Goal: Connect with others: Connect with others

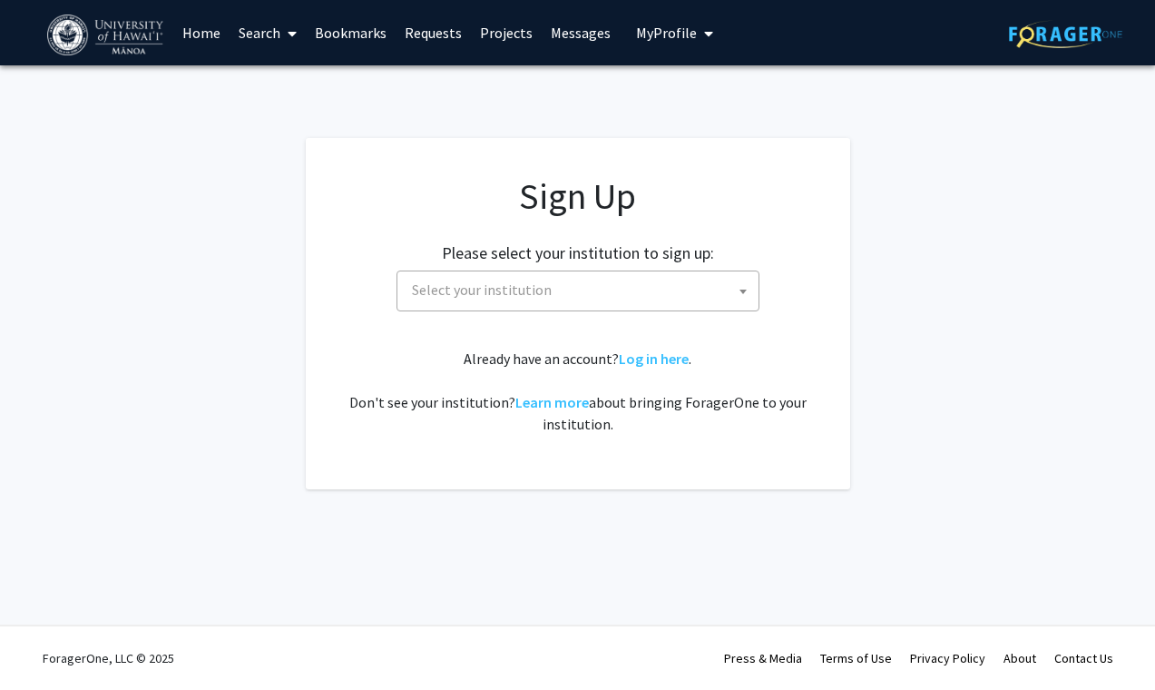
click at [620, 290] on span "Select your institution" at bounding box center [582, 289] width 354 height 37
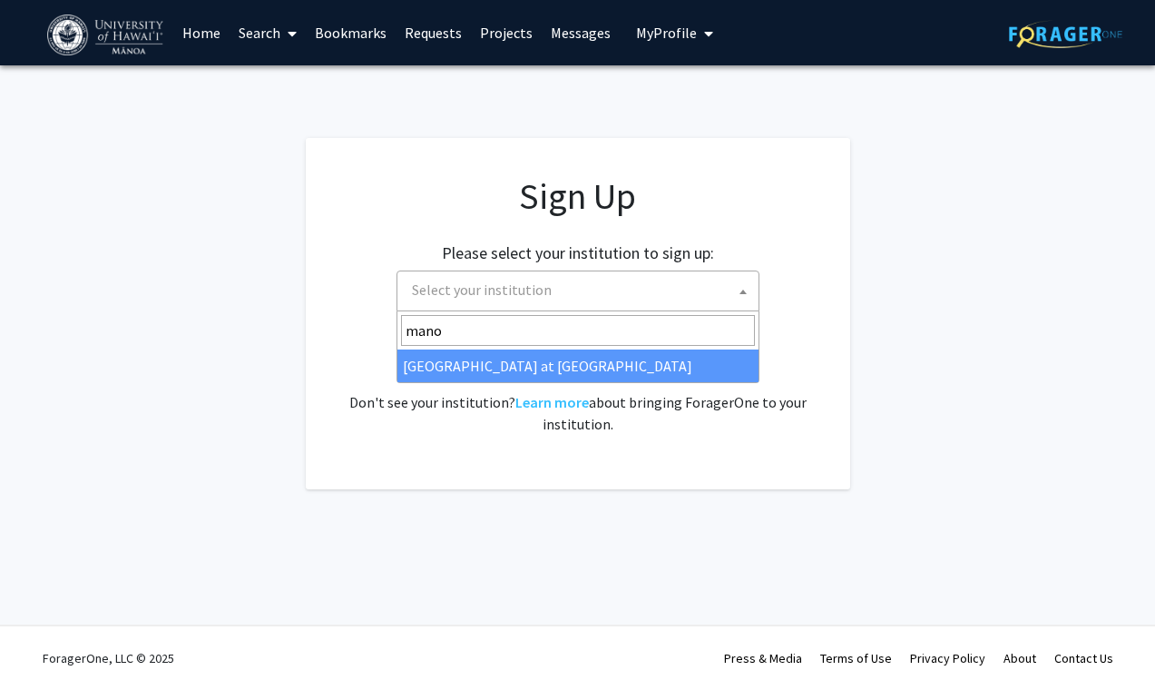
type input "mano"
select select "18"
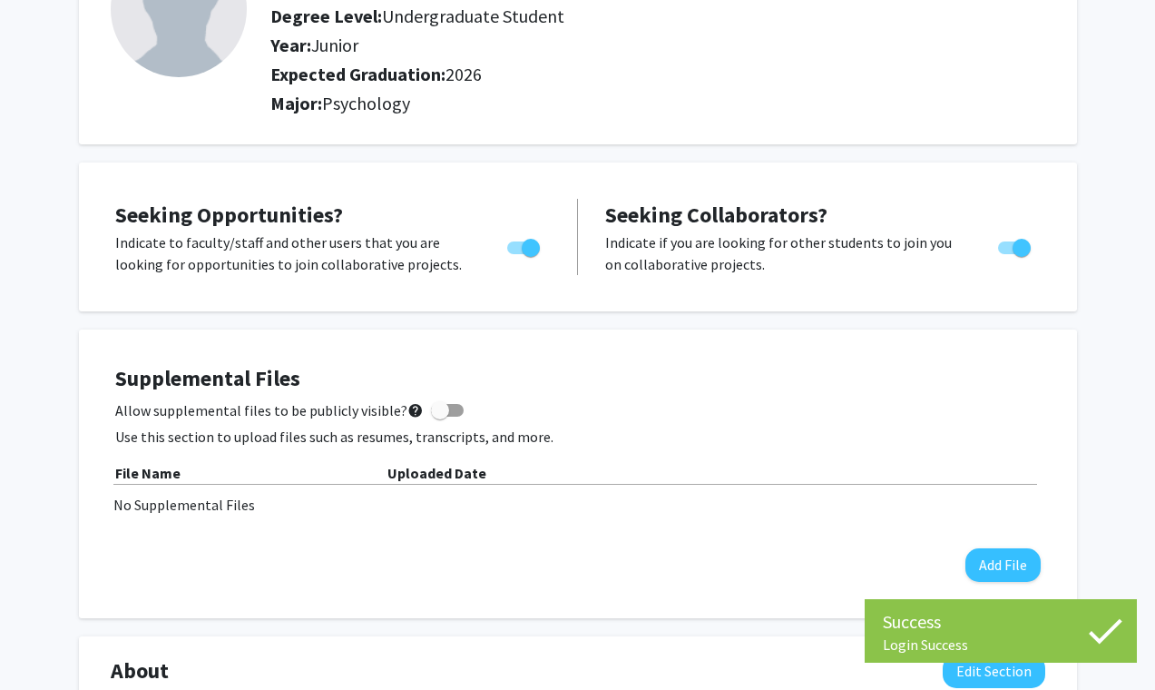
scroll to position [184, 0]
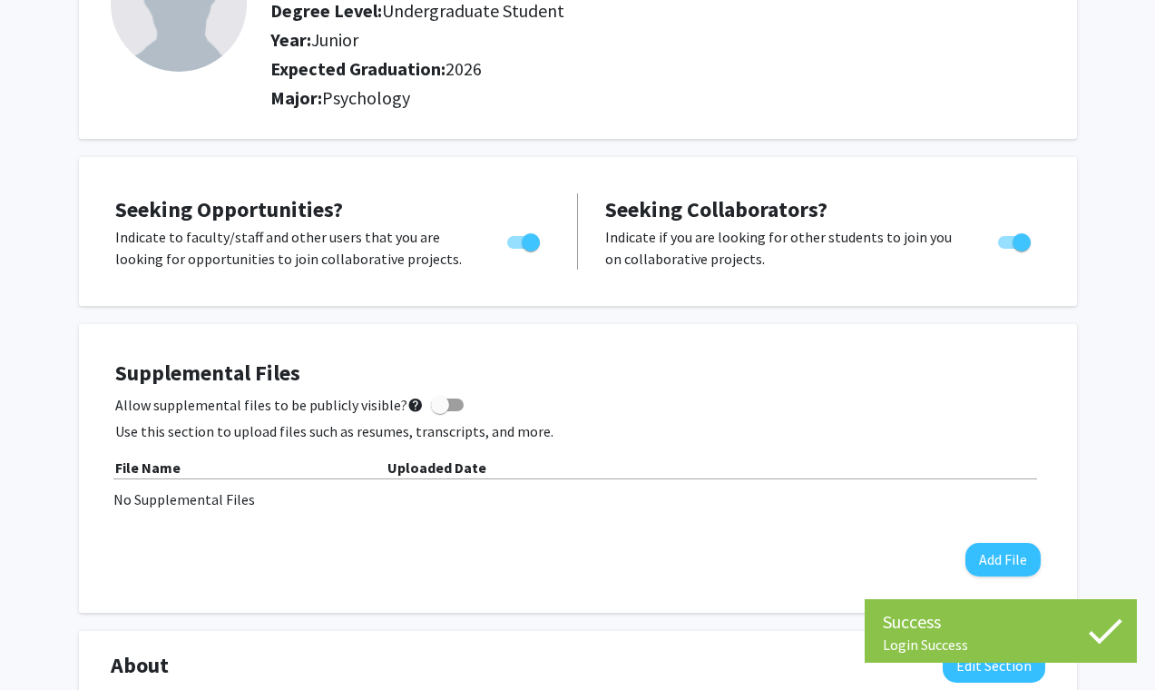
click at [1013, 236] on span "Toggle" at bounding box center [1022, 242] width 18 height 18
click at [1007, 249] on input "Would you like to receive other student requests to work with you?" at bounding box center [1006, 249] width 1 height 1
checkbox input "false"
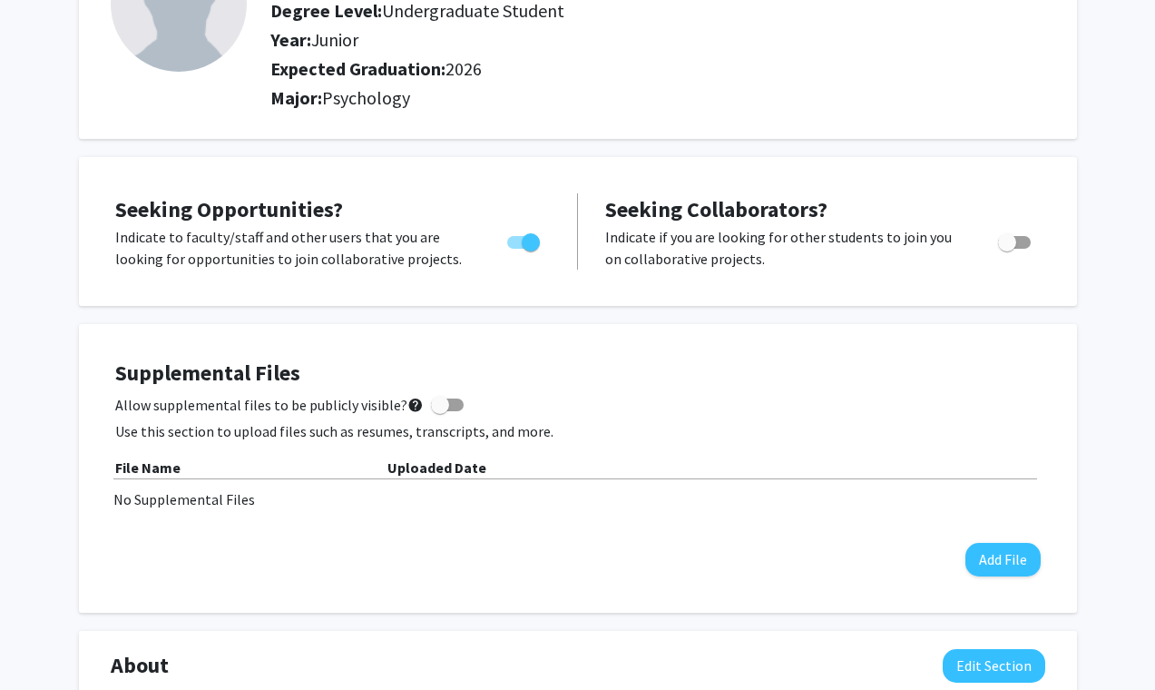
click at [766, 294] on div "Seeking Opportunities? Indicate to faculty/staff and other users that you are l…" at bounding box center [578, 231] width 998 height 149
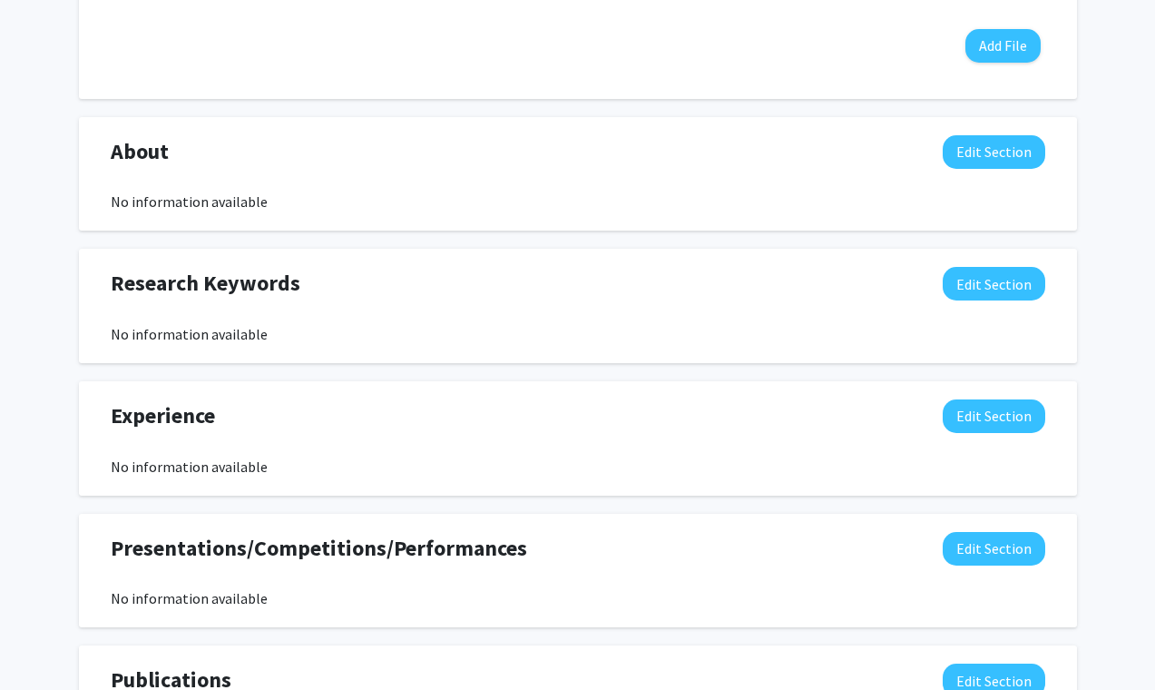
scroll to position [0, 0]
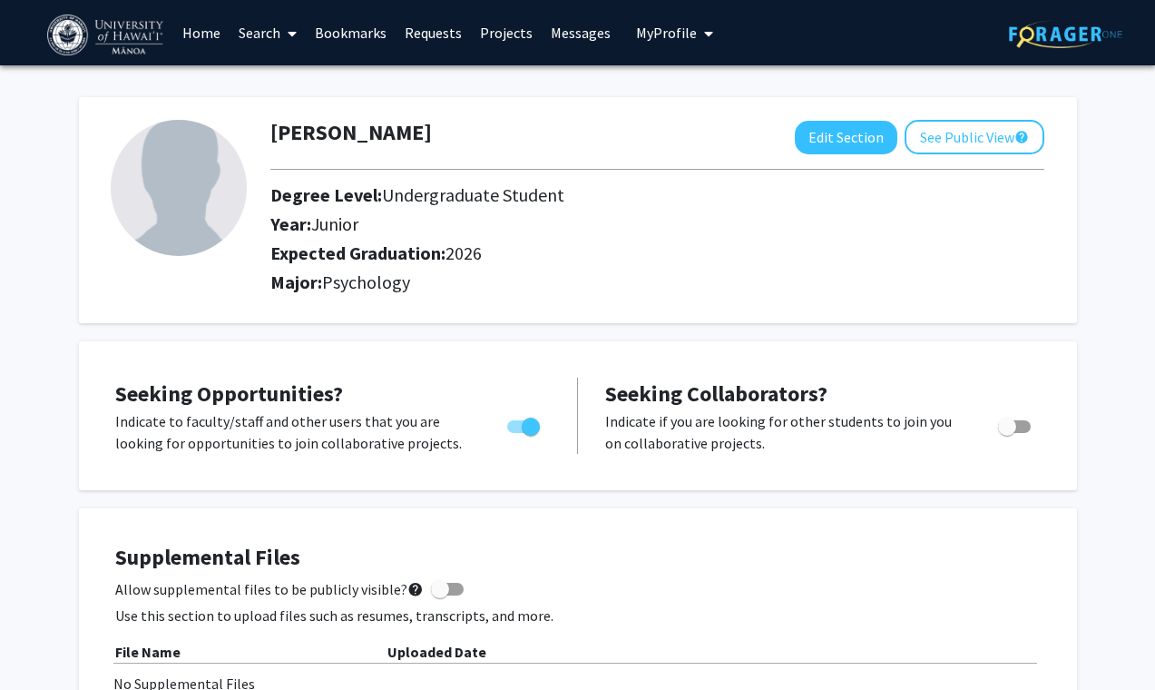
click at [267, 34] on link "Search" at bounding box center [268, 33] width 76 height 64
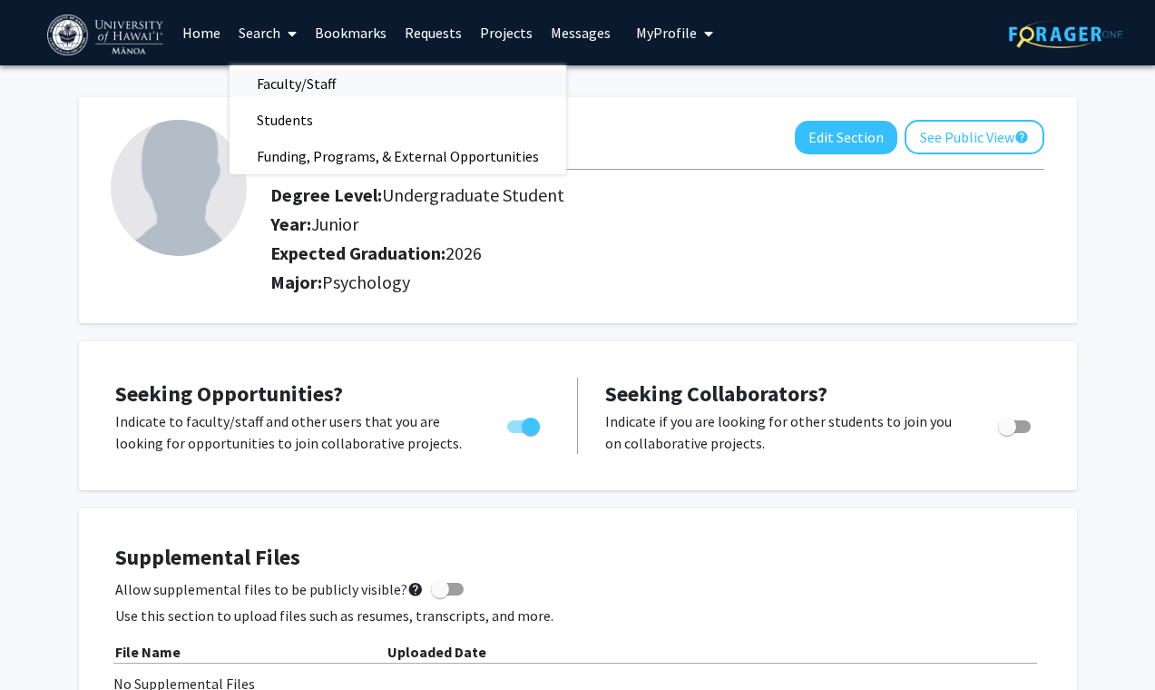
click at [292, 81] on span "Faculty/Staff" at bounding box center [296, 83] width 133 height 36
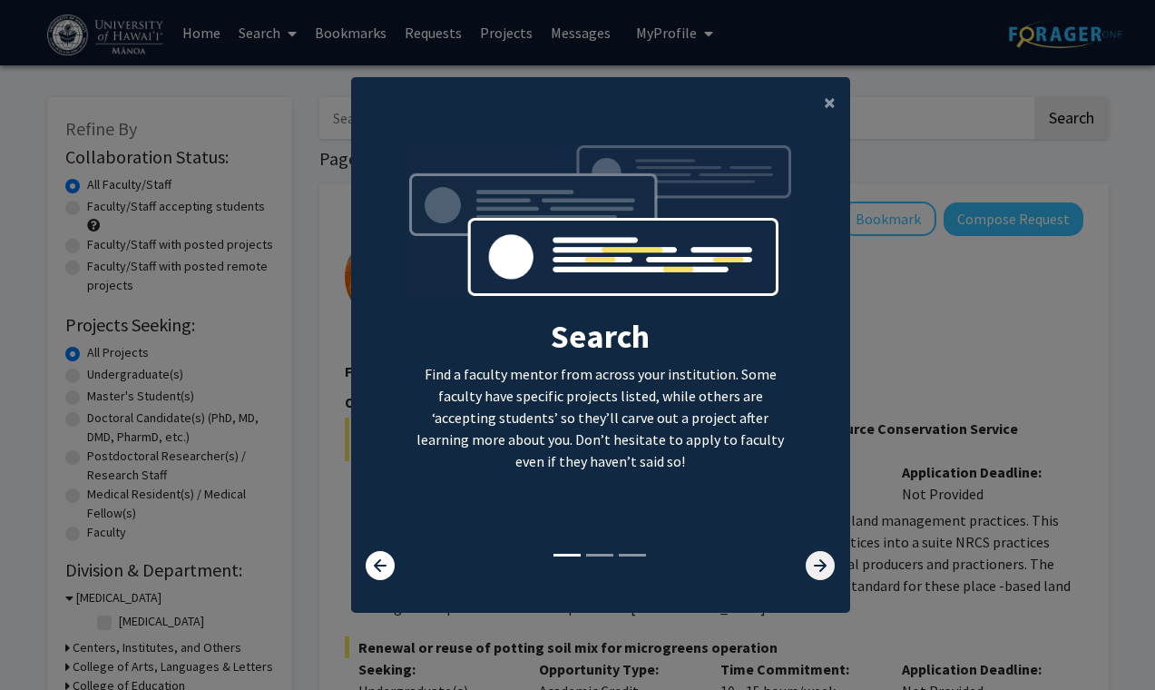
click at [827, 568] on icon at bounding box center [820, 565] width 29 height 29
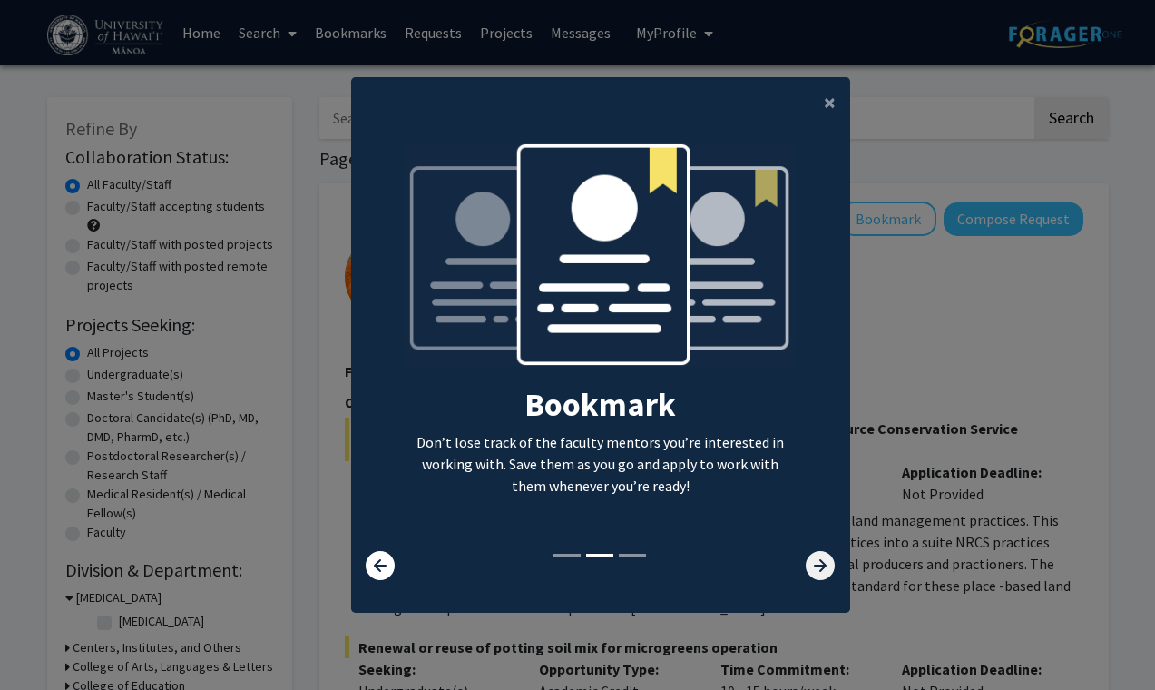
click at [827, 568] on icon at bounding box center [820, 565] width 29 height 29
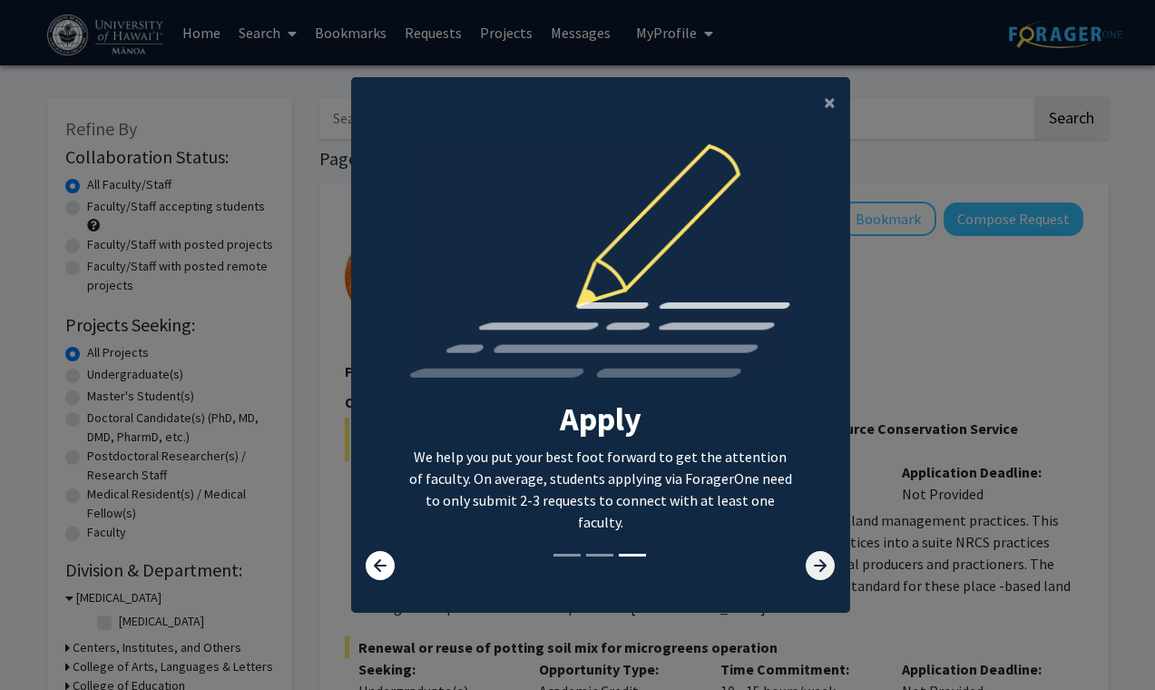
click at [827, 568] on icon at bounding box center [820, 565] width 29 height 29
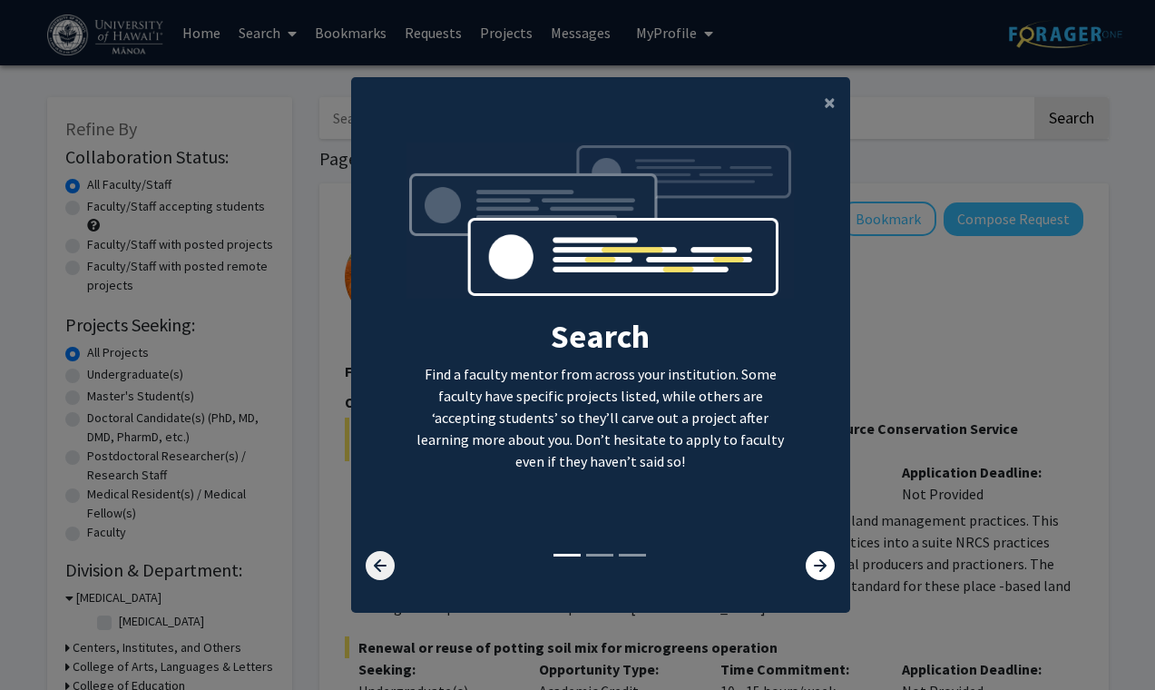
click at [385, 562] on icon at bounding box center [380, 565] width 29 height 29
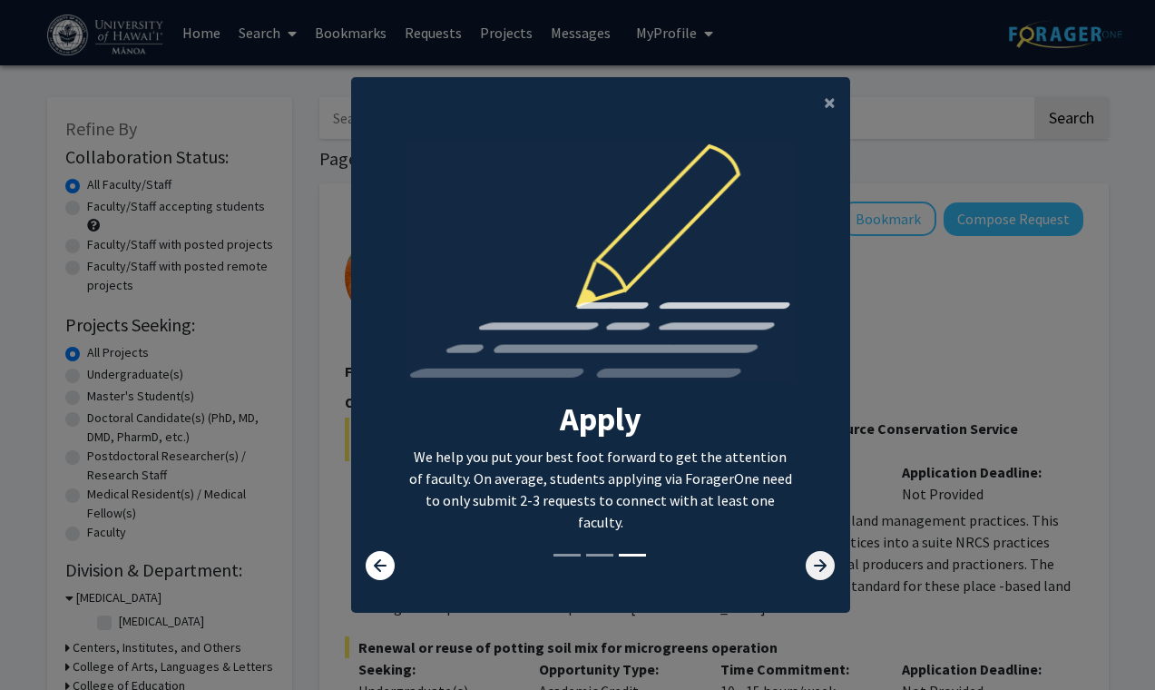
click at [823, 564] on icon at bounding box center [820, 565] width 29 height 29
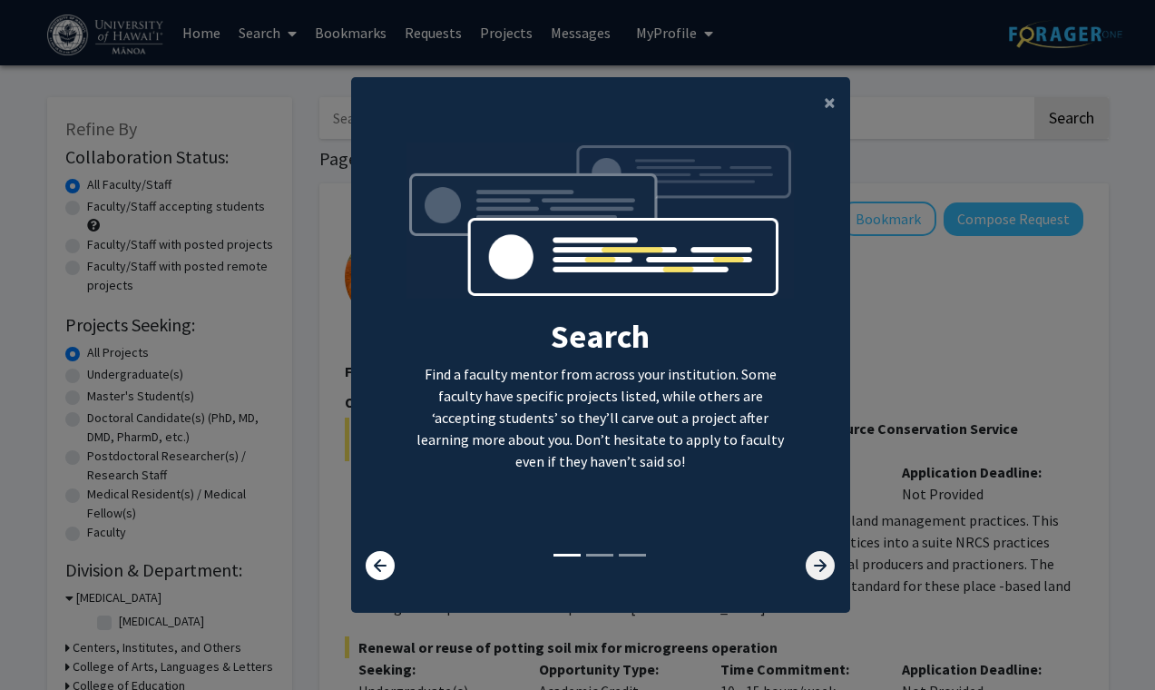
click at [822, 566] on icon at bounding box center [820, 565] width 29 height 29
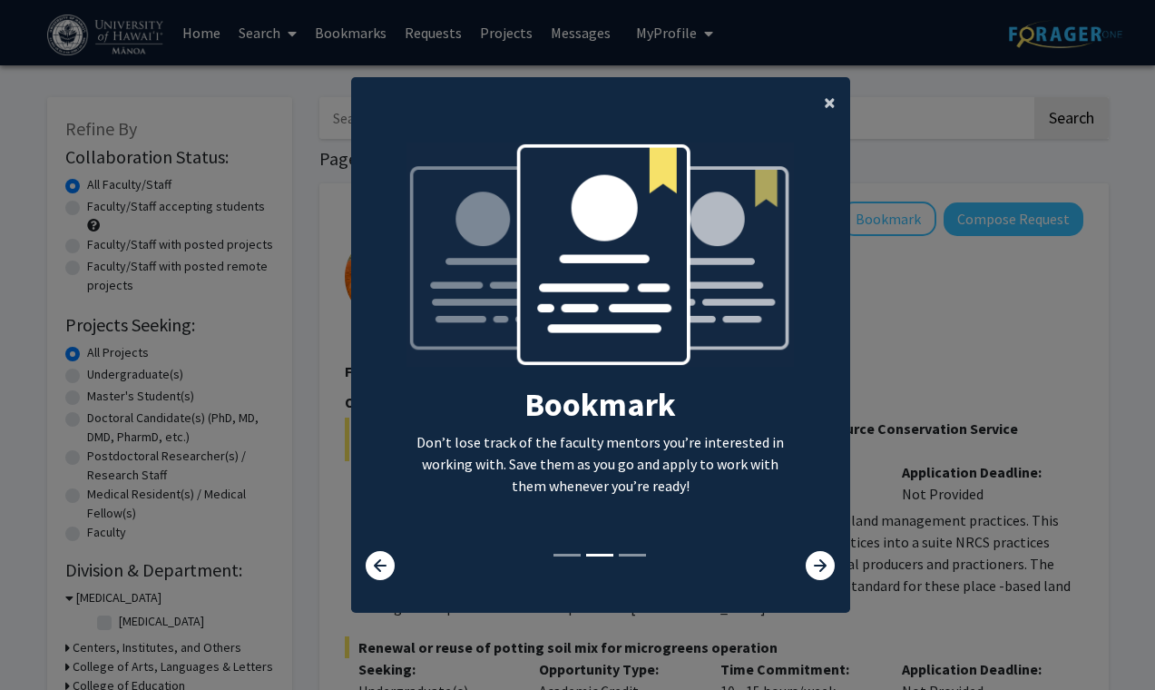
click at [831, 98] on span "×" at bounding box center [830, 102] width 12 height 28
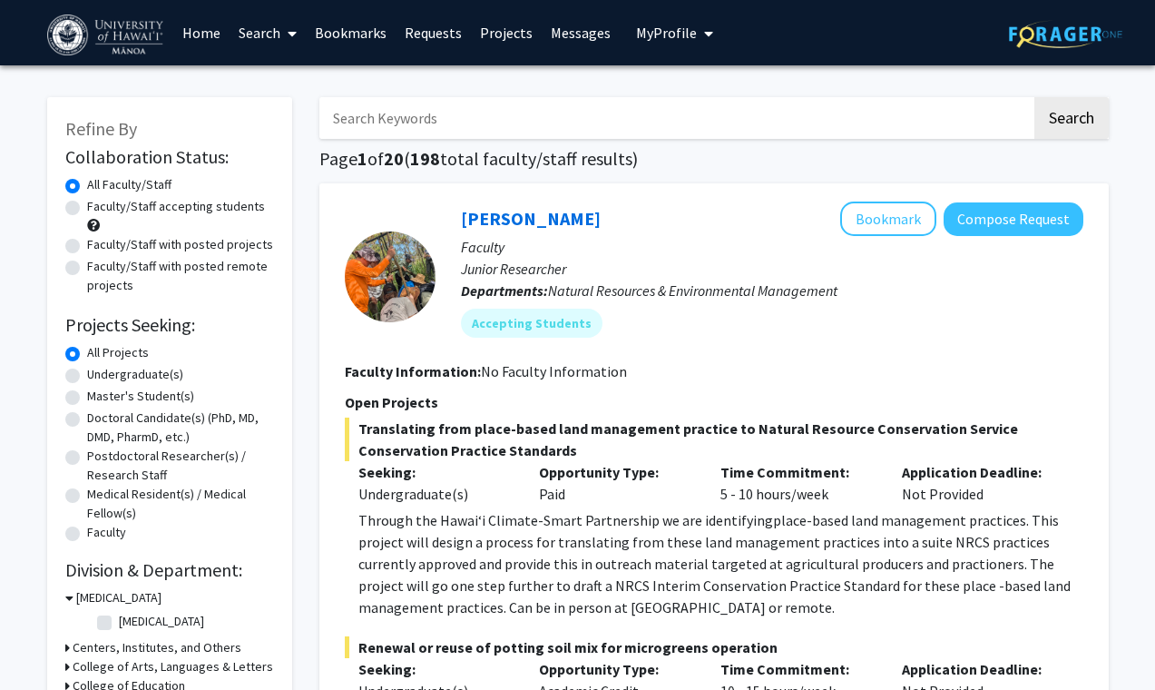
click at [87, 208] on label "Faculty/Staff accepting students" at bounding box center [176, 206] width 178 height 19
click at [87, 208] on input "Faculty/Staff accepting students" at bounding box center [93, 203] width 12 height 12
radio input "true"
click at [87, 263] on label "Faculty/Staff with posted remote projects" at bounding box center [180, 276] width 187 height 38
click at [87, 263] on input "Faculty/Staff with posted remote projects" at bounding box center [93, 263] width 12 height 12
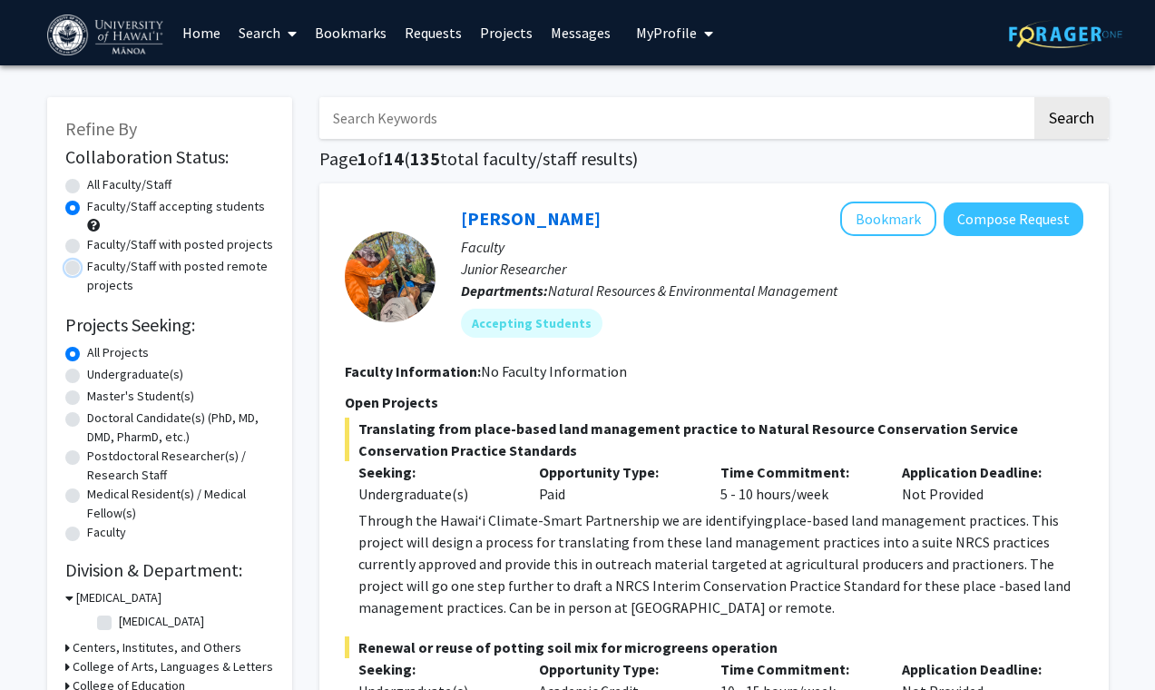
radio input "true"
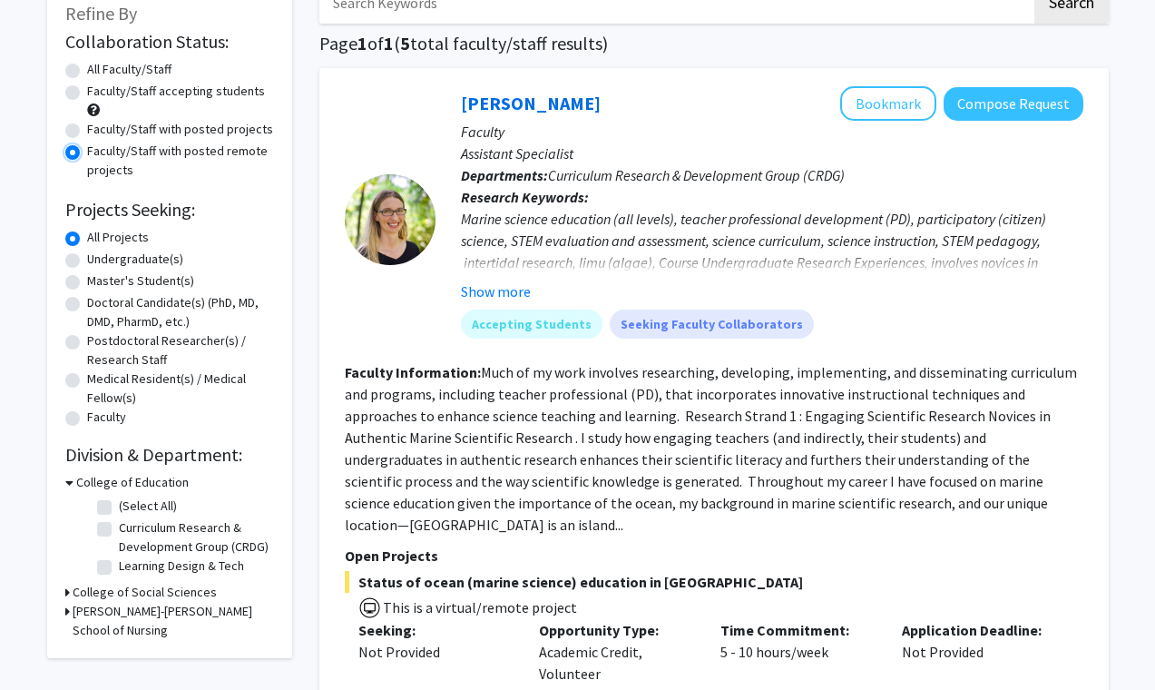
scroll to position [117, 0]
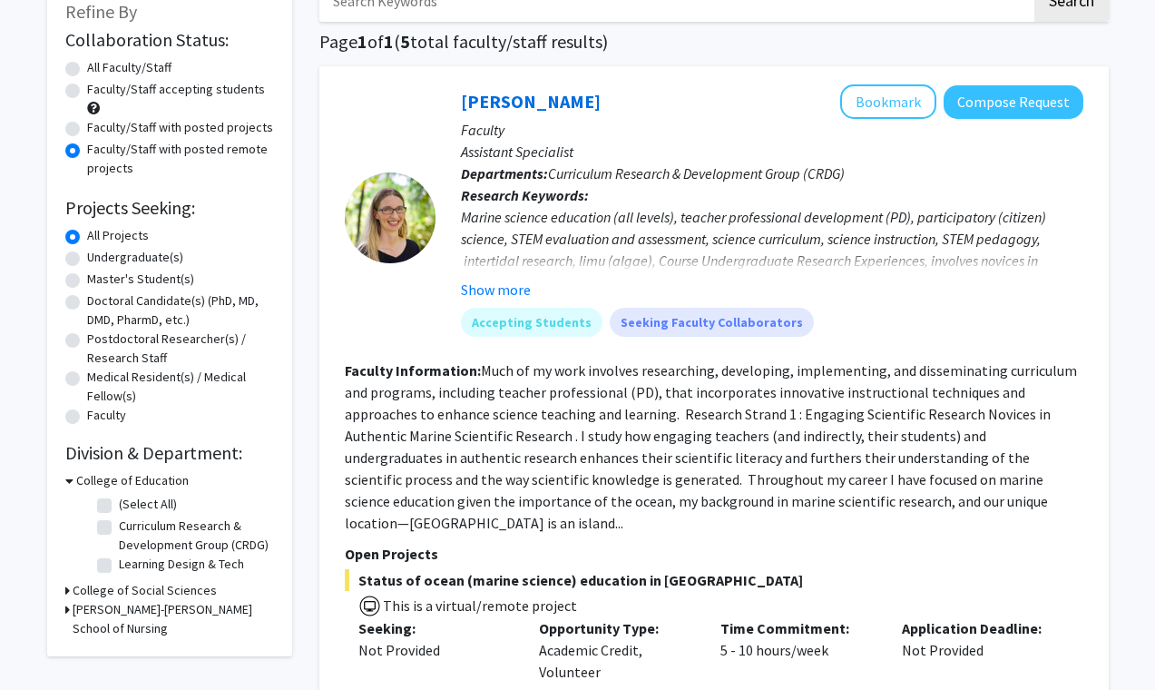
click at [87, 259] on label "Undergraduate(s)" at bounding box center [135, 257] width 96 height 19
click at [87, 259] on input "Undergraduate(s)" at bounding box center [93, 254] width 12 height 12
radio input "true"
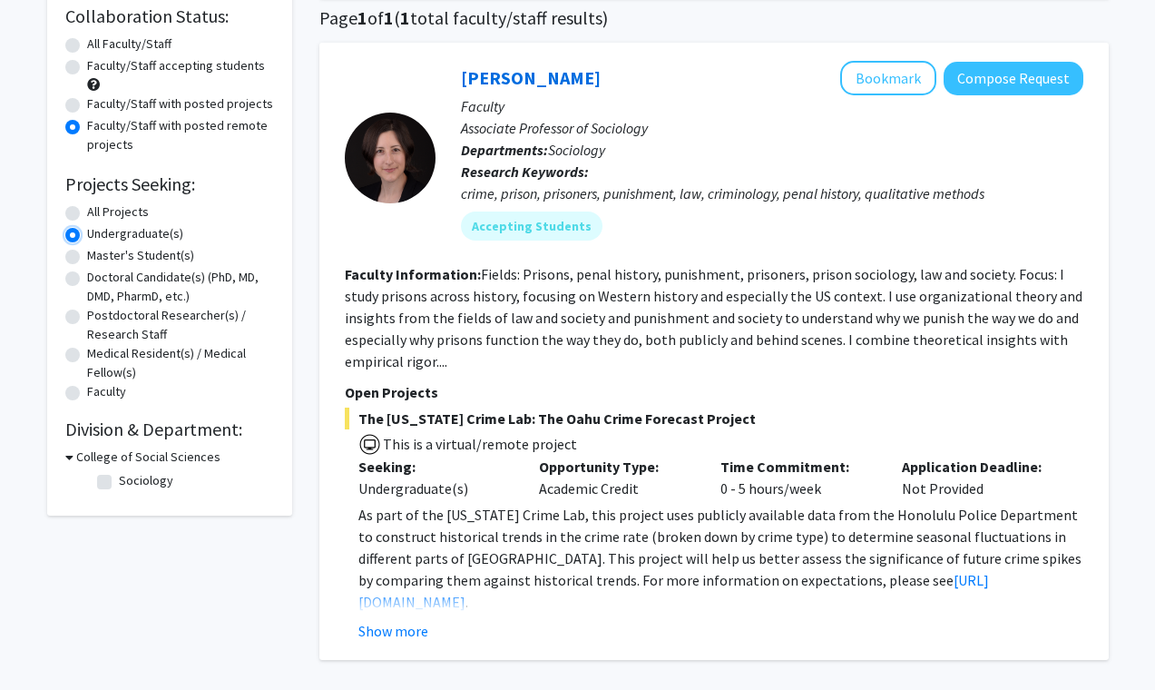
scroll to position [134, 0]
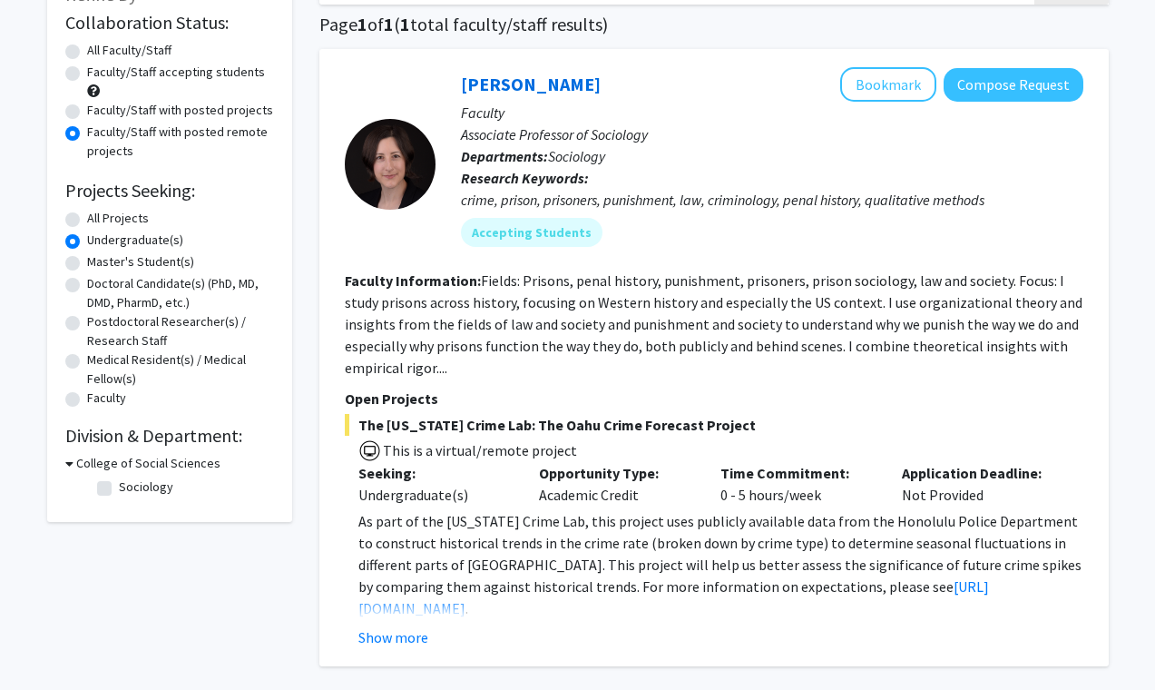
click at [87, 73] on label "Faculty/Staff accepting students" at bounding box center [176, 72] width 178 height 19
click at [87, 73] on input "Faculty/Staff accepting students" at bounding box center [93, 69] width 12 height 12
radio input "true"
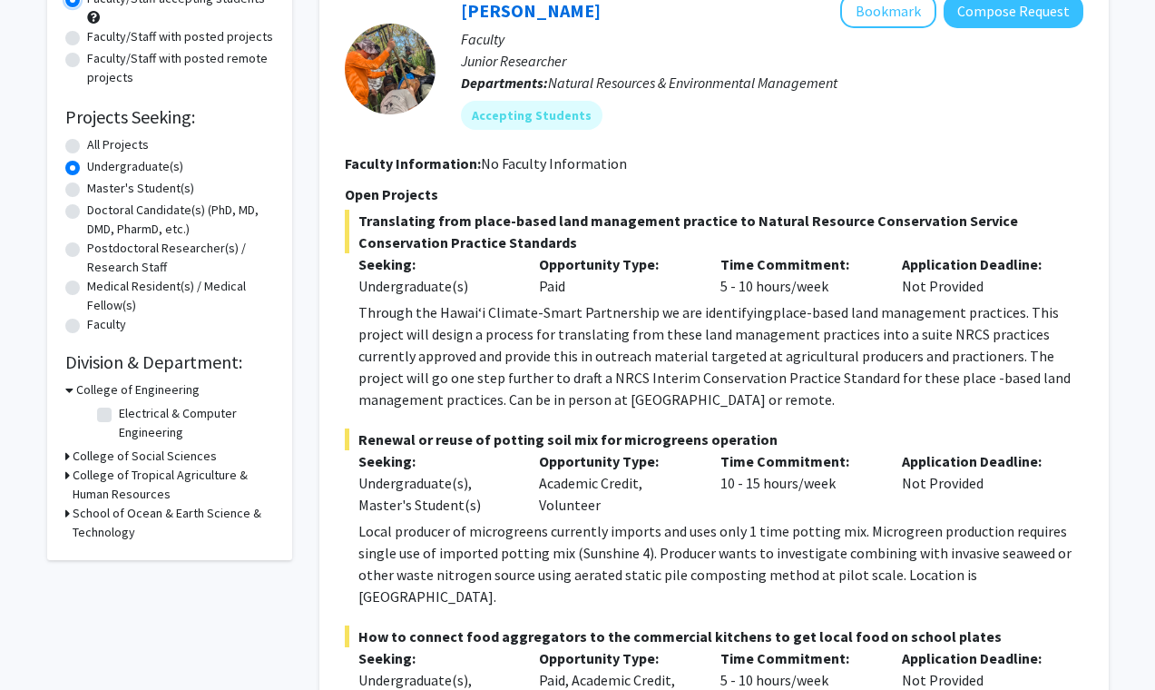
scroll to position [214, 0]
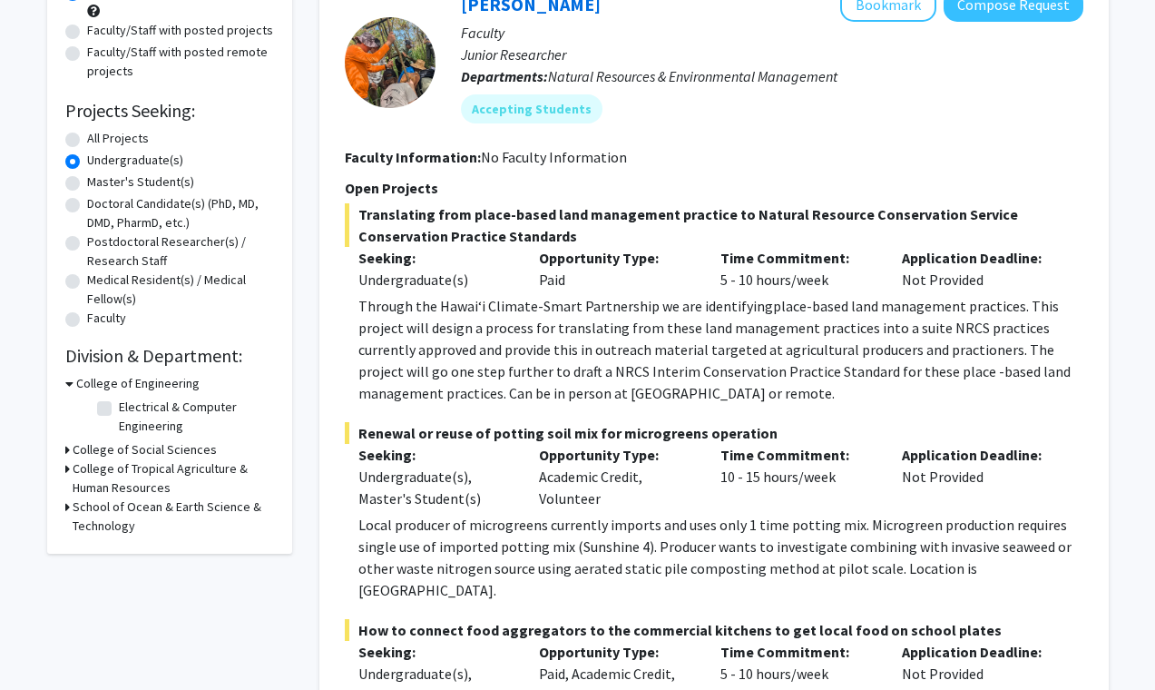
click at [67, 445] on icon at bounding box center [67, 449] width 5 height 19
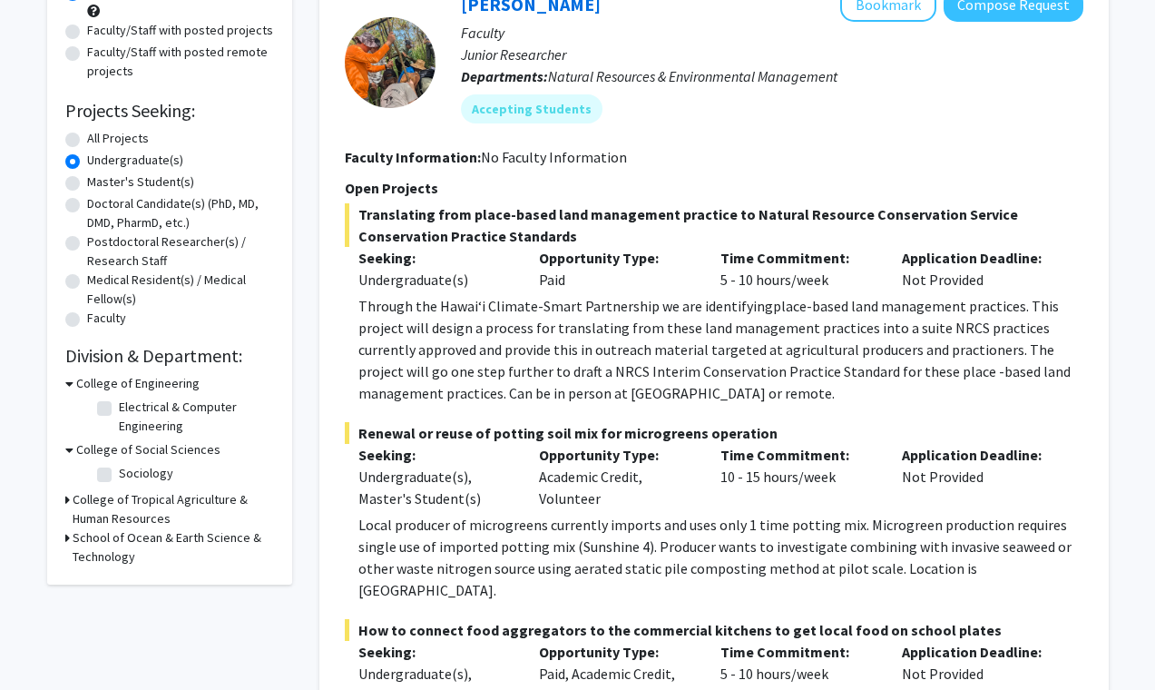
click at [63, 498] on div "Refine By Collaboration Status: Collaboration Status All Faculty/Staff Collabor…" at bounding box center [169, 233] width 245 height 701
click at [67, 528] on icon at bounding box center [67, 537] width 5 height 19
click at [64, 497] on div "Refine By Collaboration Status: Collaboration Status All Faculty/Staff Collabor…" at bounding box center [169, 271] width 245 height 776
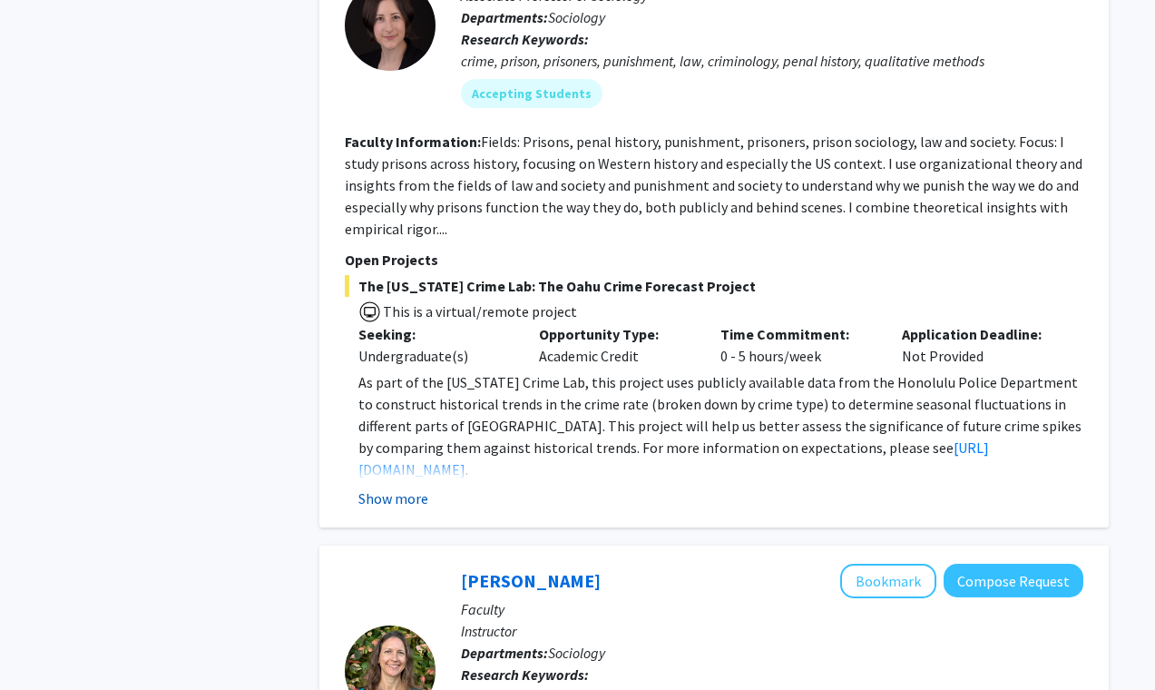
scroll to position [5712, 0]
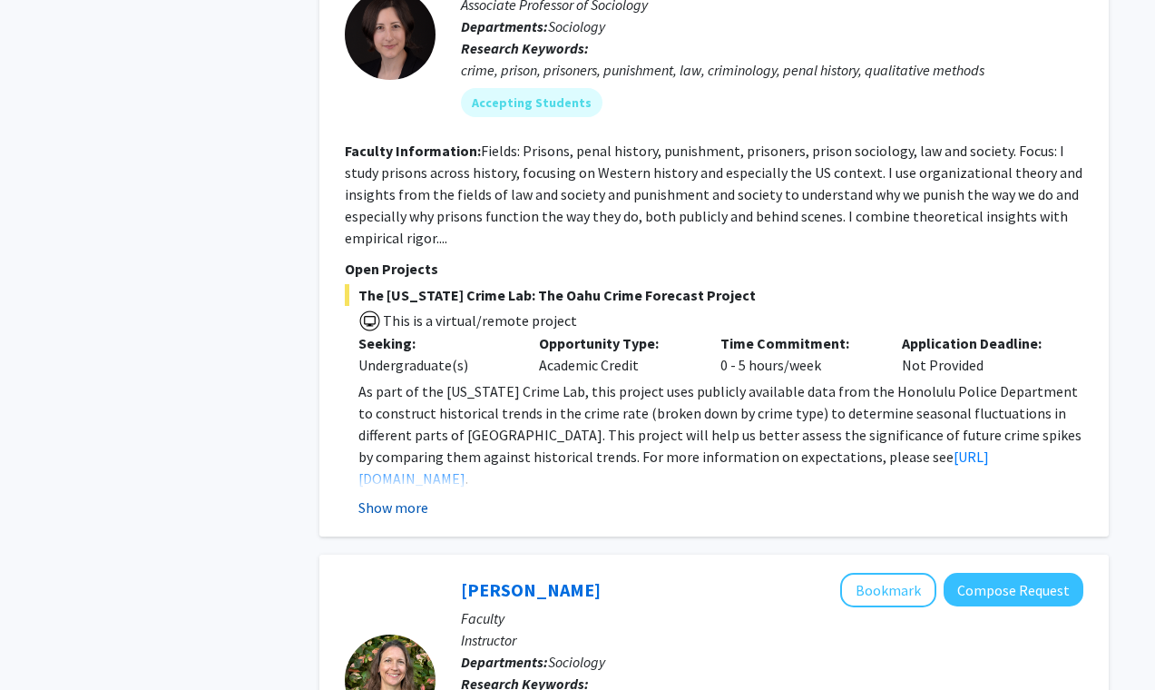
click at [397, 496] on button "Show more" at bounding box center [393, 507] width 70 height 22
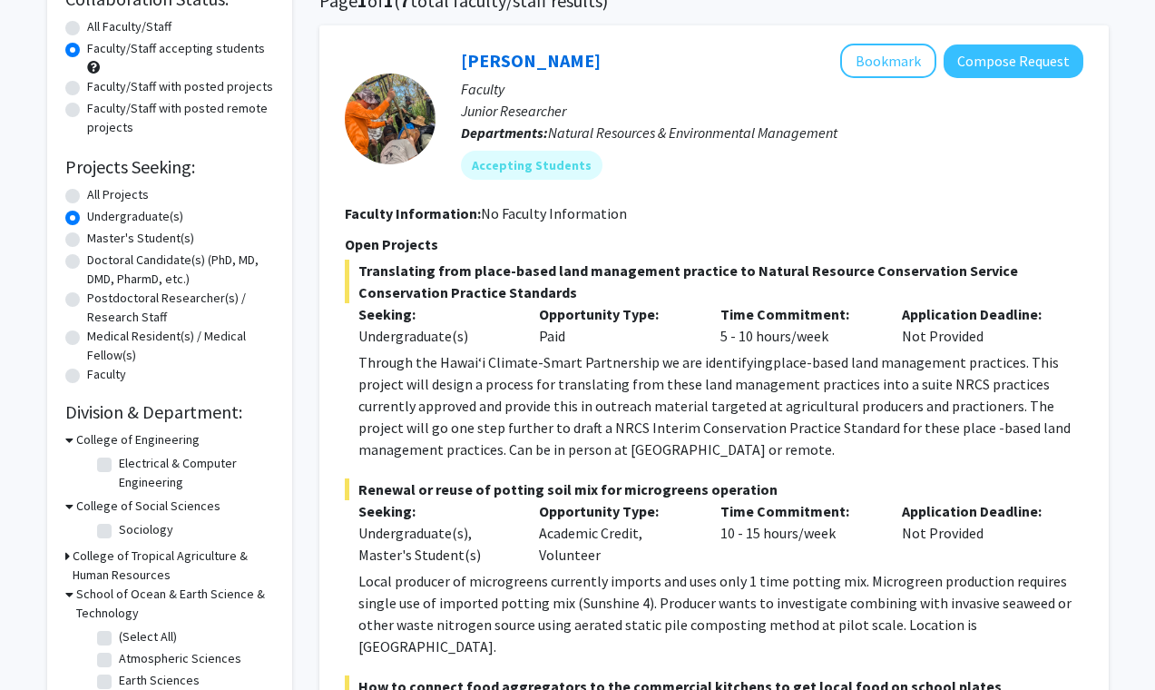
scroll to position [0, 0]
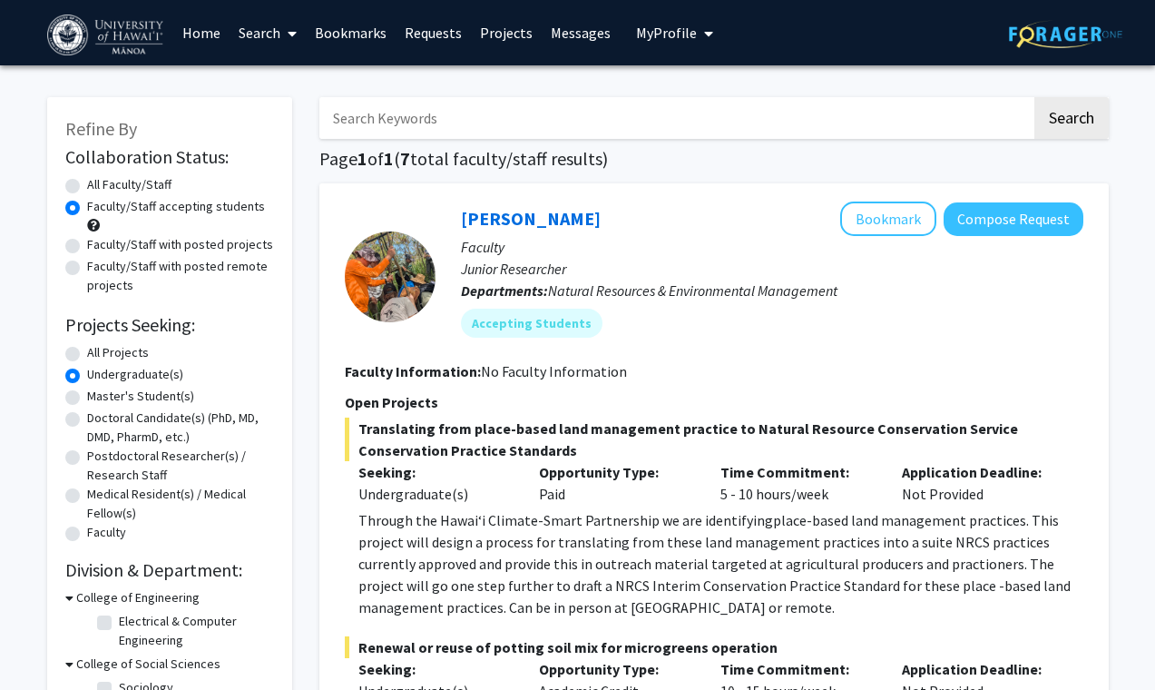
click at [392, 122] on input "Search Keywords" at bounding box center [675, 118] width 712 height 42
type input "psychology"
click at [87, 182] on label "All Faculty/Staff" at bounding box center [129, 184] width 84 height 19
click at [87, 182] on input "All Faculty/Staff" at bounding box center [93, 181] width 12 height 12
radio input "true"
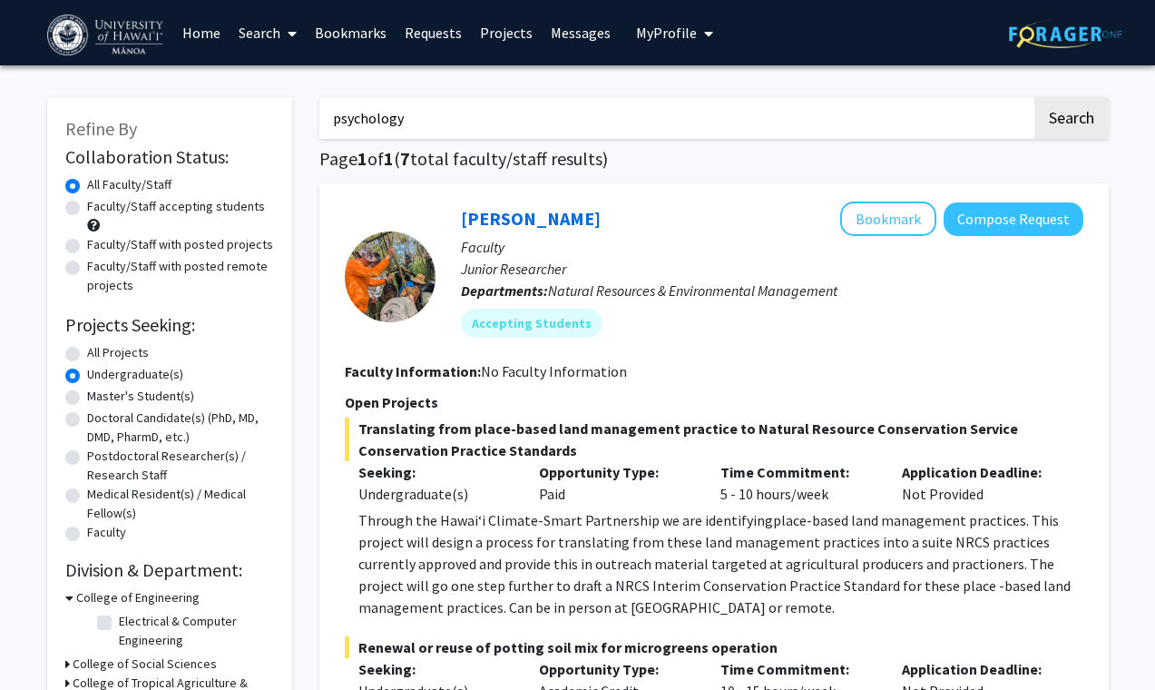
click at [87, 350] on label "All Projects" at bounding box center [118, 352] width 62 height 19
click at [87, 350] on input "All Projects" at bounding box center [93, 349] width 12 height 12
radio input "true"
click at [87, 206] on label "Faculty/Staff accepting students" at bounding box center [176, 206] width 178 height 19
click at [87, 206] on input "Faculty/Staff accepting students" at bounding box center [93, 203] width 12 height 12
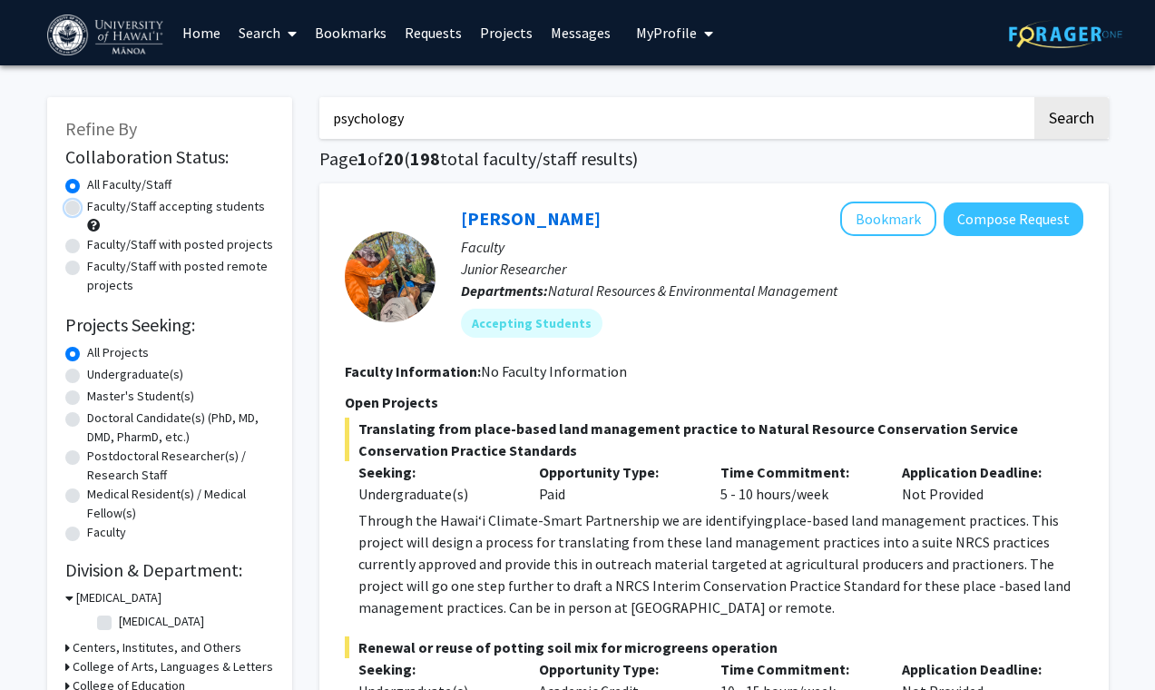
radio input "true"
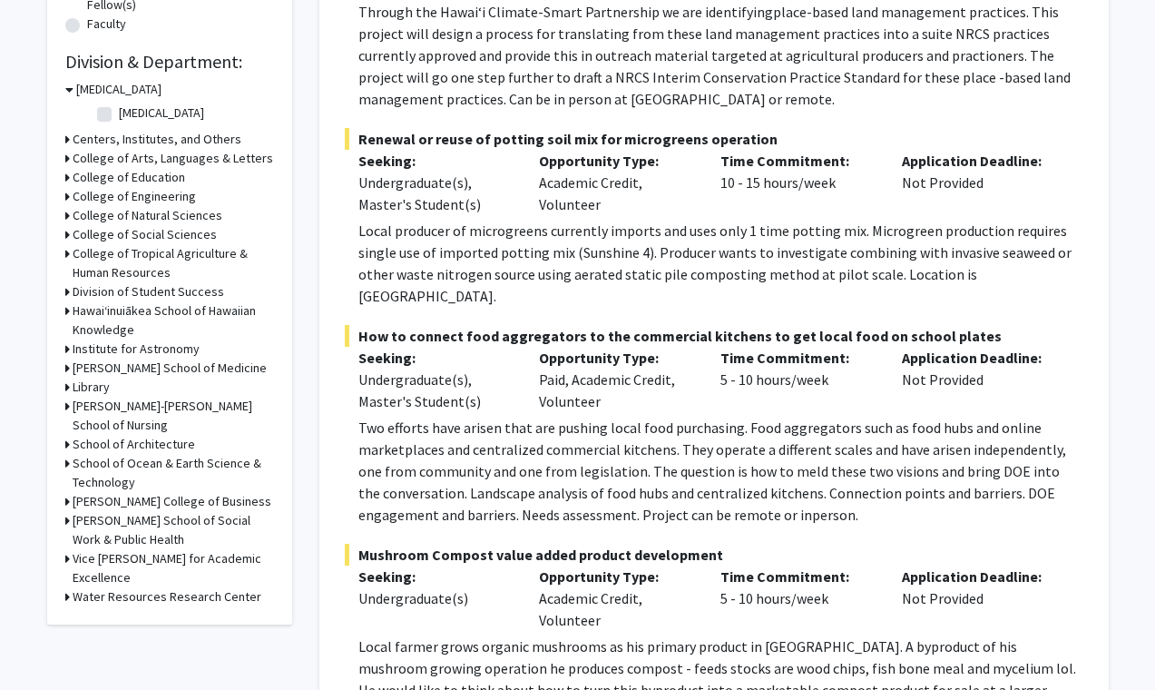
scroll to position [506, 0]
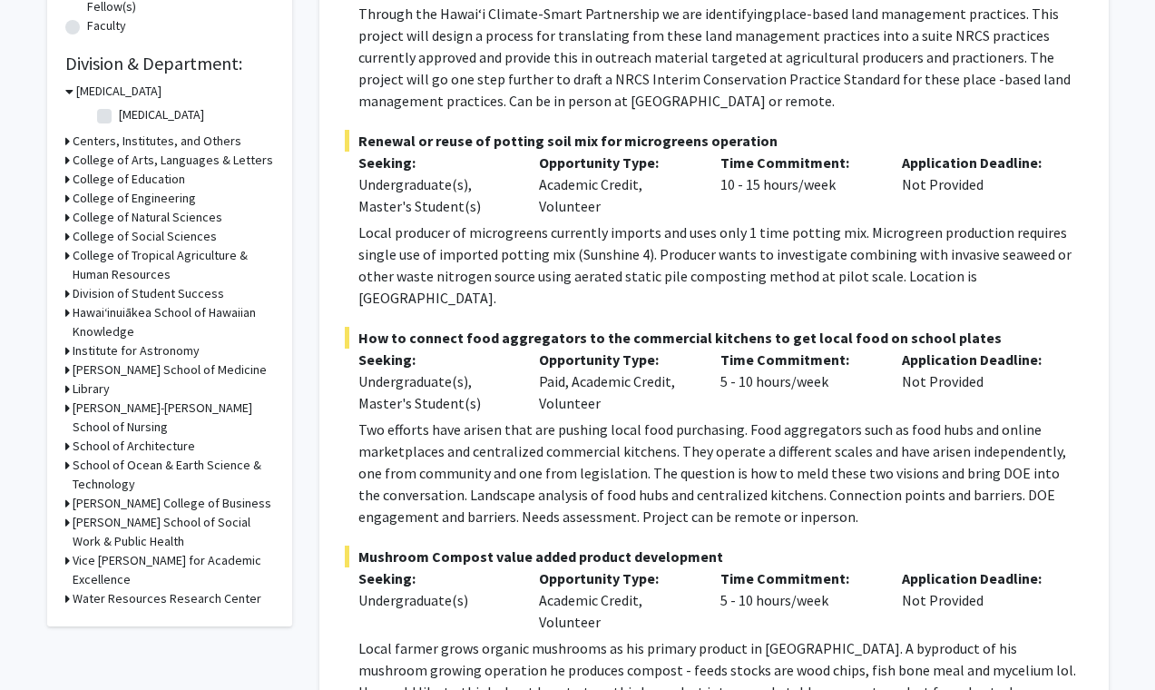
click at [67, 162] on icon at bounding box center [67, 160] width 5 height 19
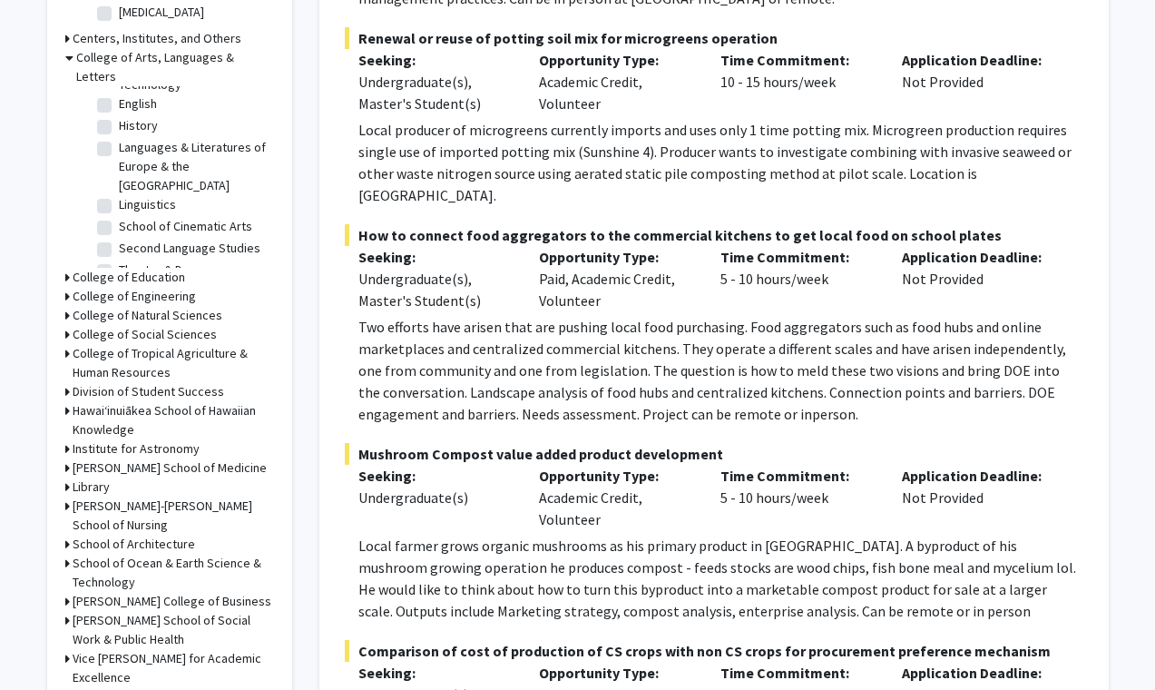
scroll to position [613, 0]
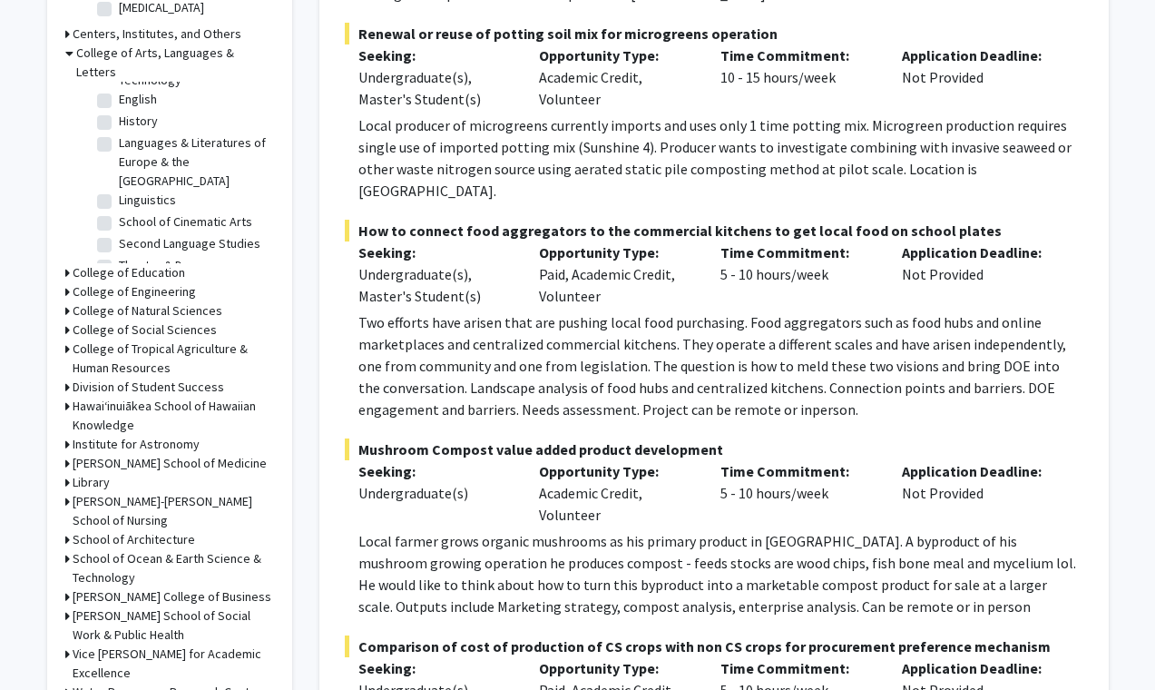
click at [65, 320] on icon at bounding box center [67, 329] width 5 height 19
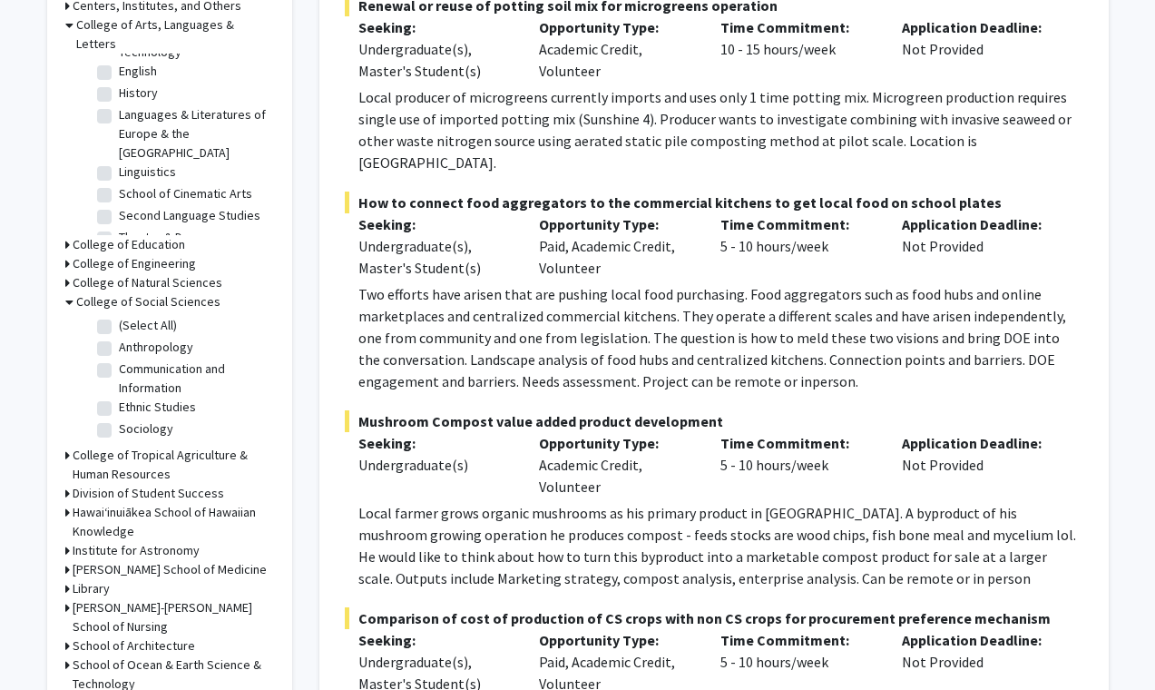
scroll to position [651, 0]
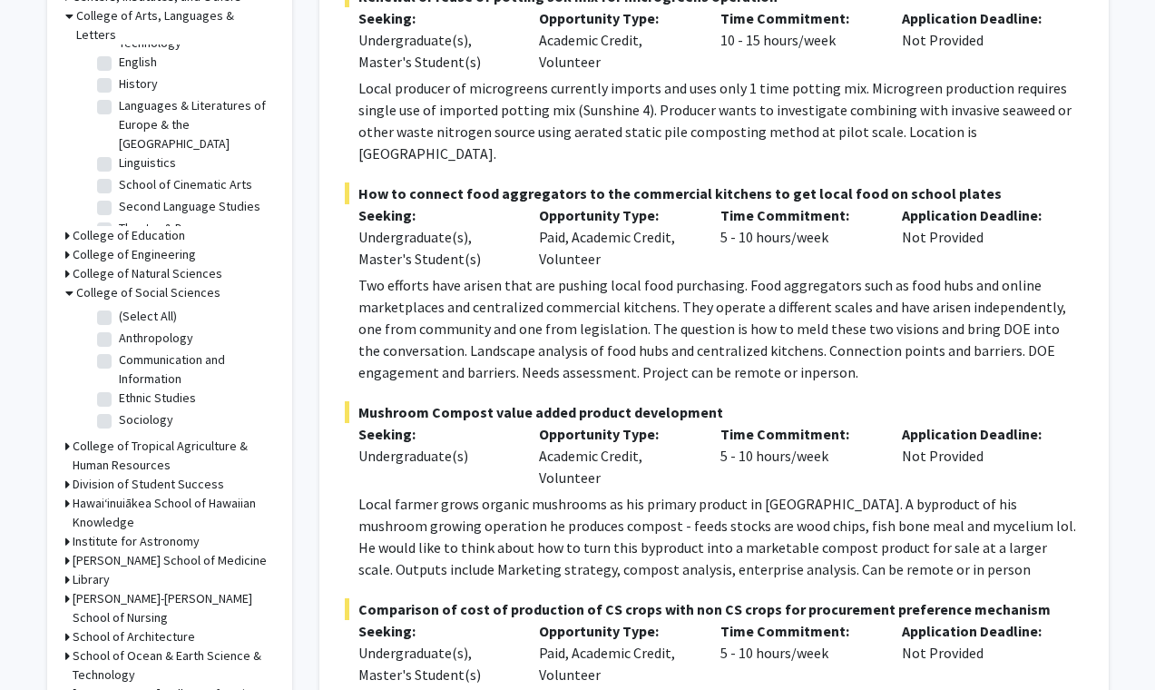
click at [66, 264] on icon at bounding box center [67, 273] width 5 height 19
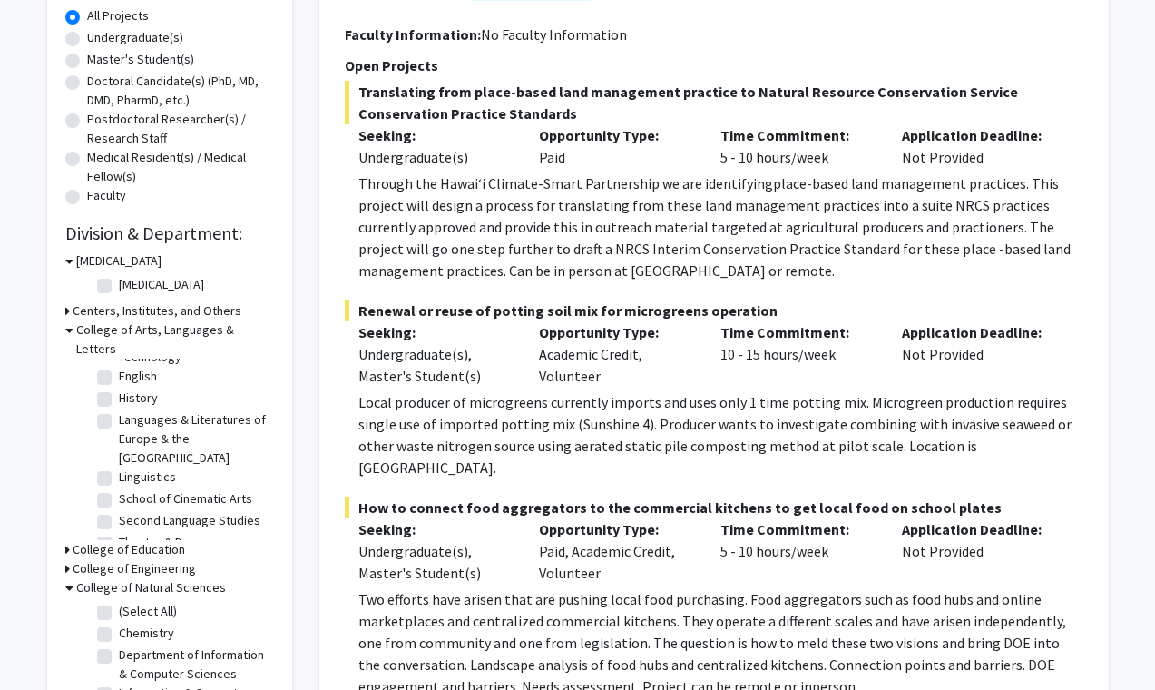
scroll to position [0, 0]
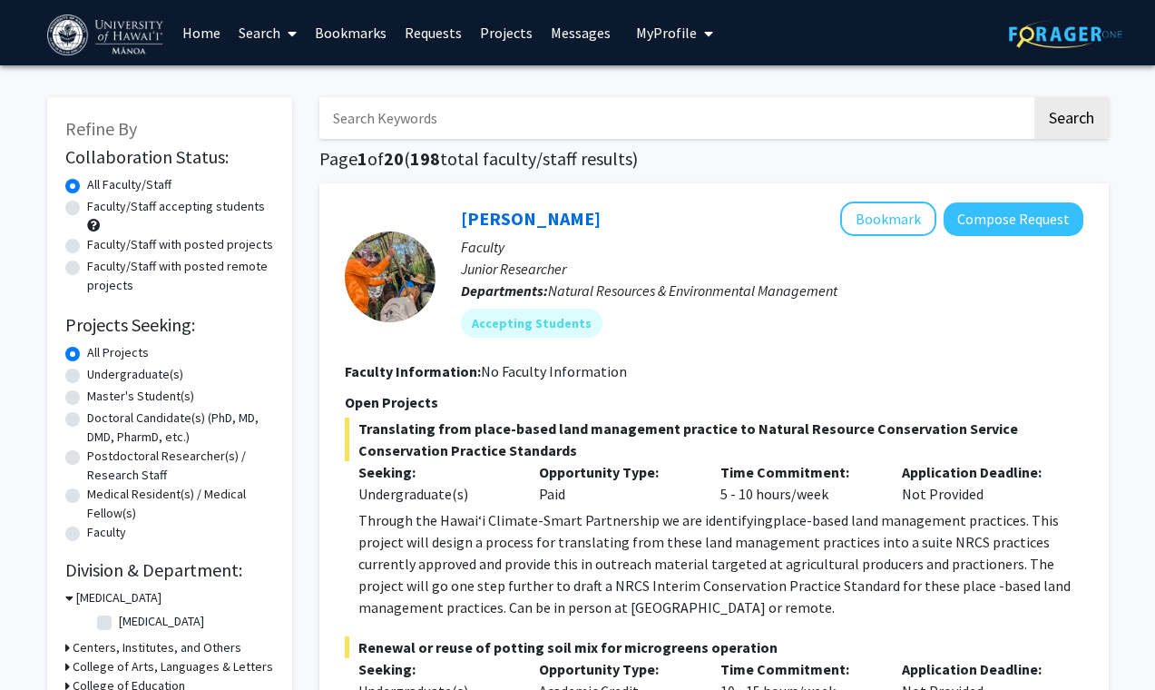
click at [391, 120] on input "Search Keywords" at bounding box center [675, 118] width 712 height 42
type input "psychology"
click at [1034, 97] on button "Search" at bounding box center [1071, 118] width 74 height 42
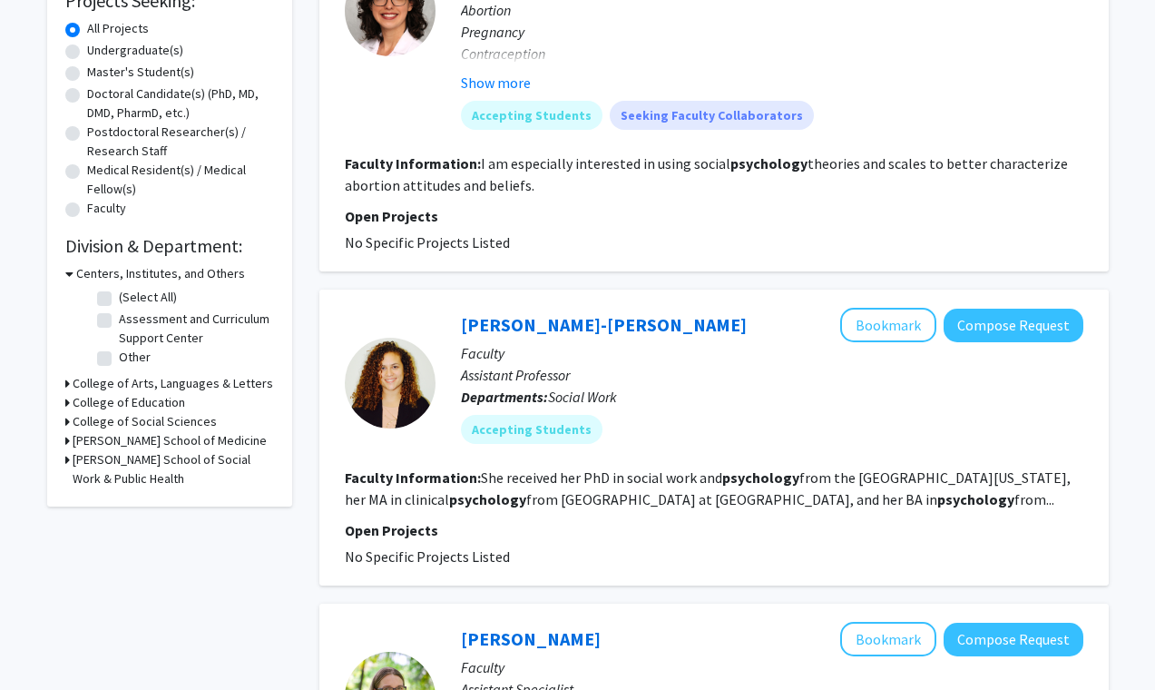
scroll to position [320, 0]
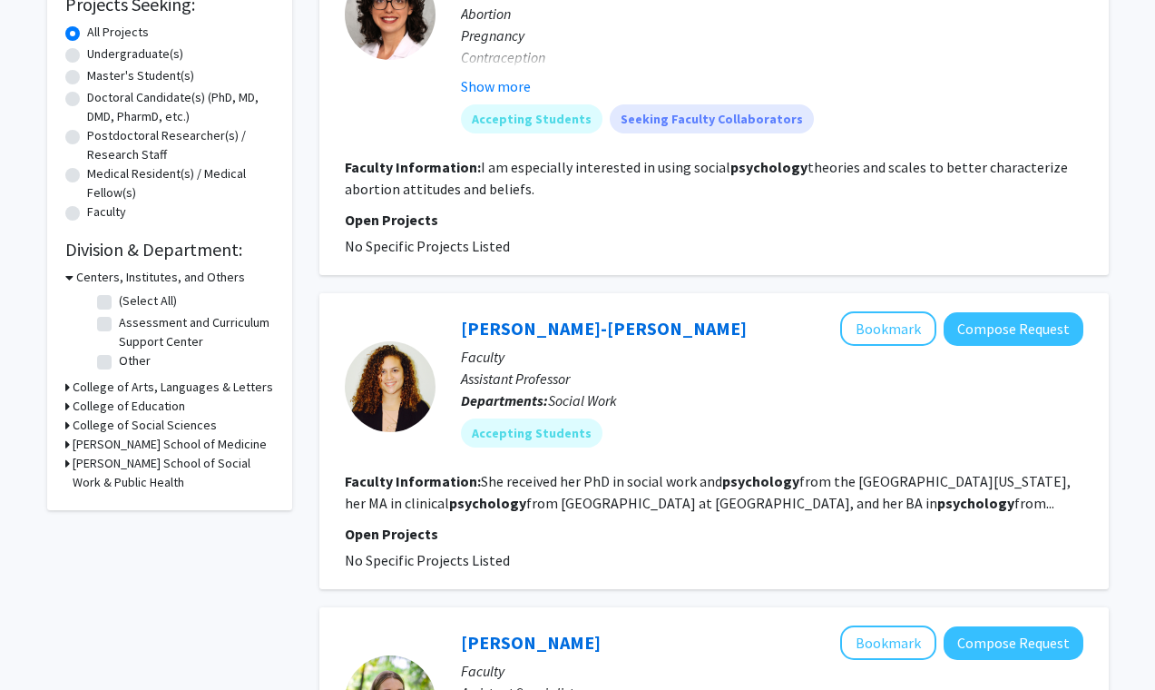
click at [605, 492] on section "Faculty Information: She received her PhD in social work and psychology from th…" at bounding box center [714, 492] width 739 height 44
click at [919, 499] on fg-read-more "She received her PhD in social work and psychology from the [GEOGRAPHIC_DATA][U…" at bounding box center [708, 492] width 726 height 40
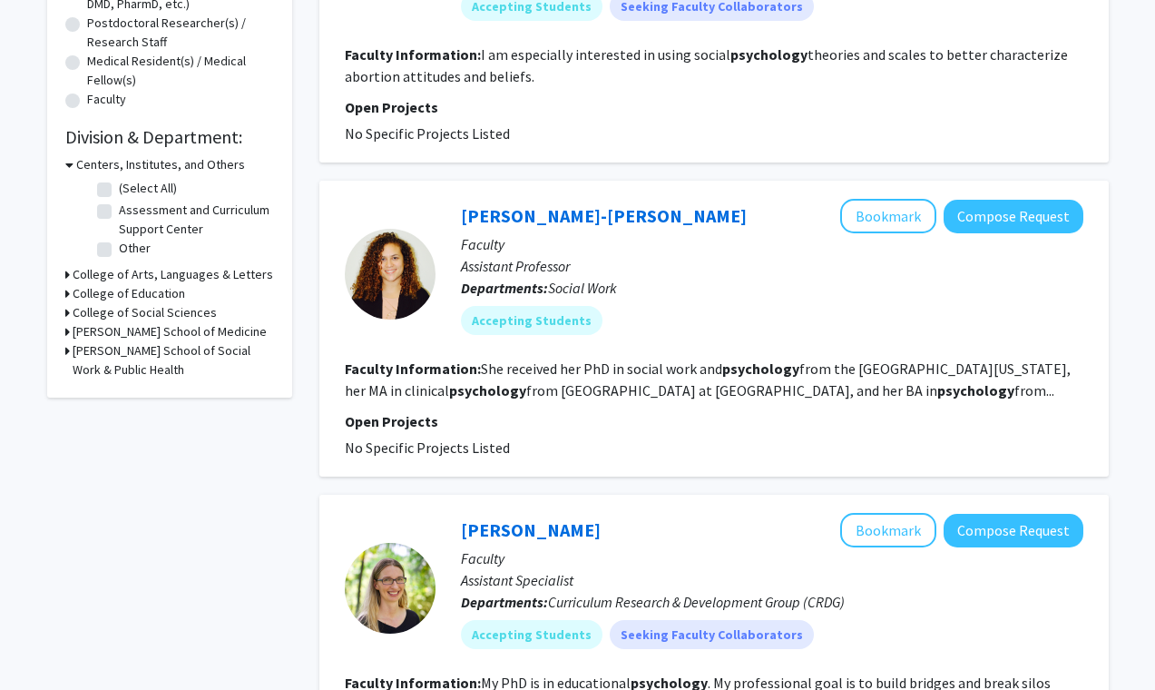
scroll to position [435, 0]
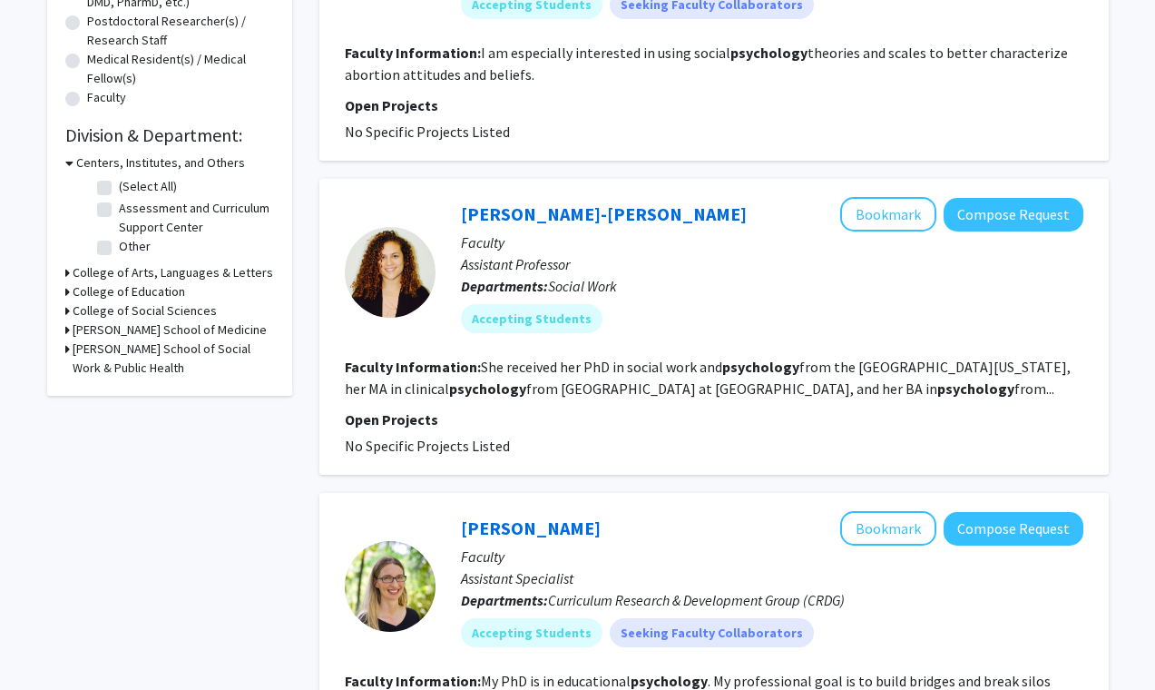
click at [449, 385] on b "psychology" at bounding box center [487, 388] width 77 height 18
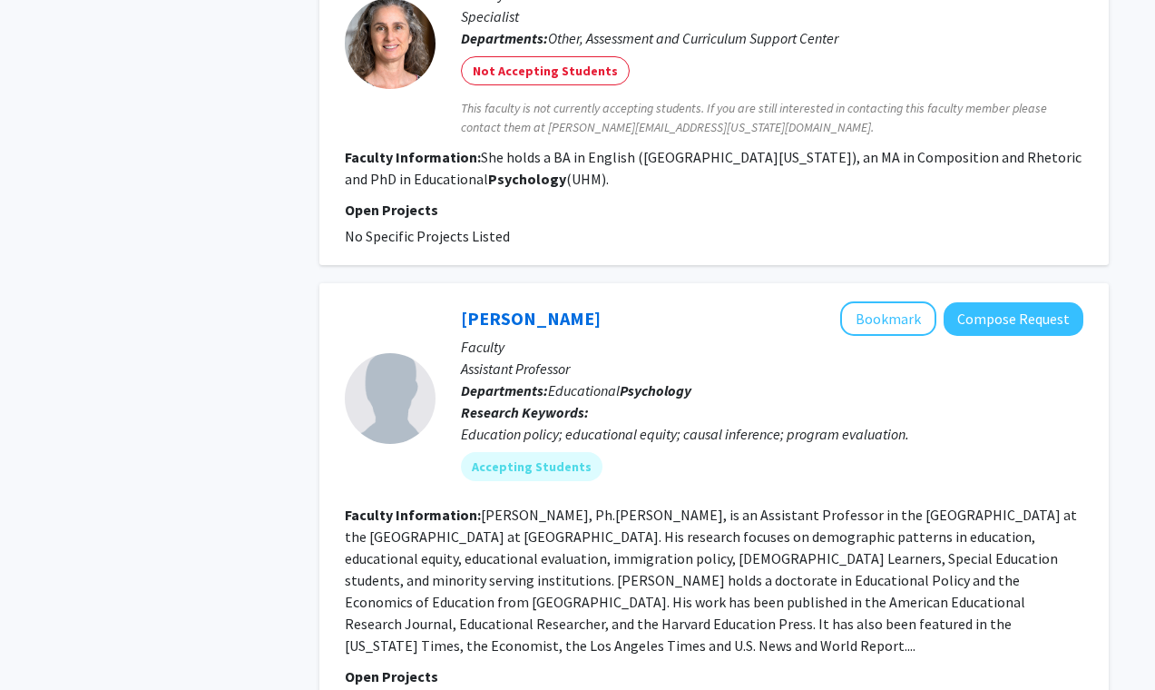
scroll to position [3807, 0]
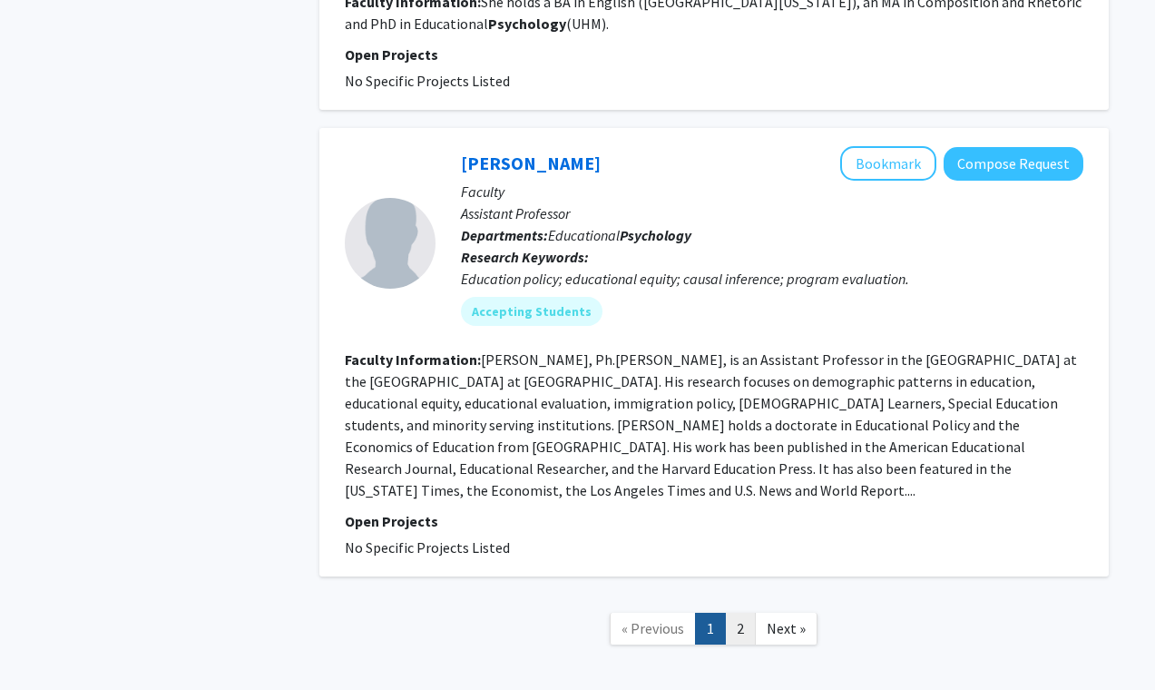
click at [740, 612] on link "2" at bounding box center [740, 628] width 31 height 32
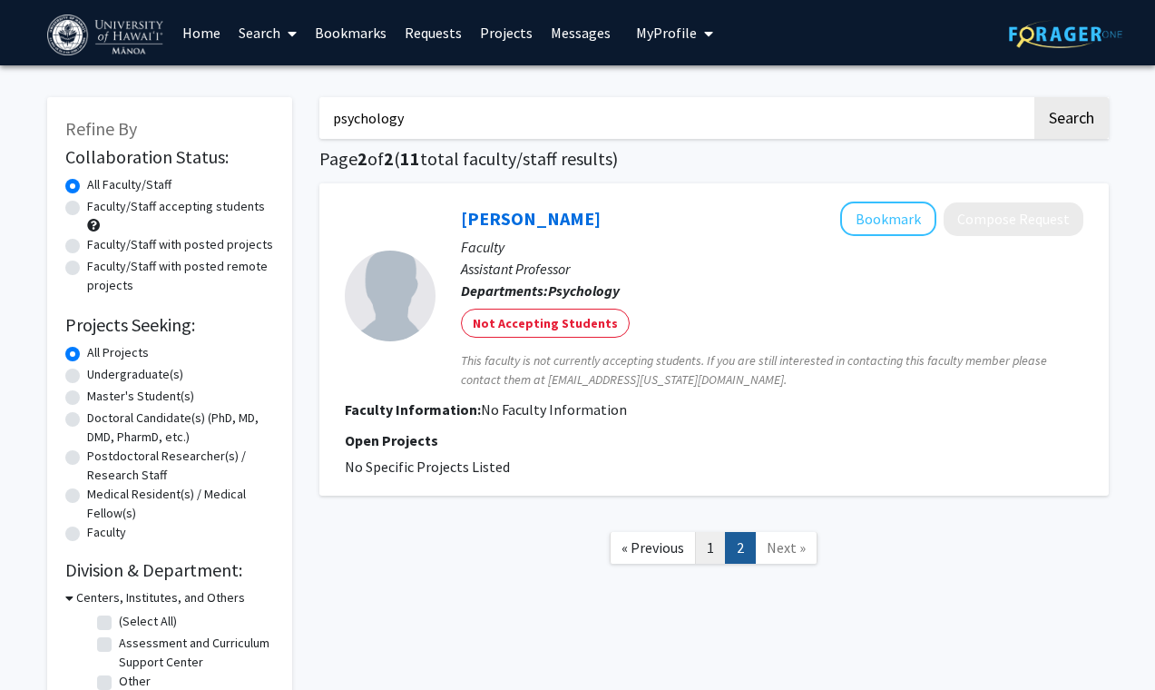
click at [709, 549] on link "1" at bounding box center [710, 548] width 31 height 32
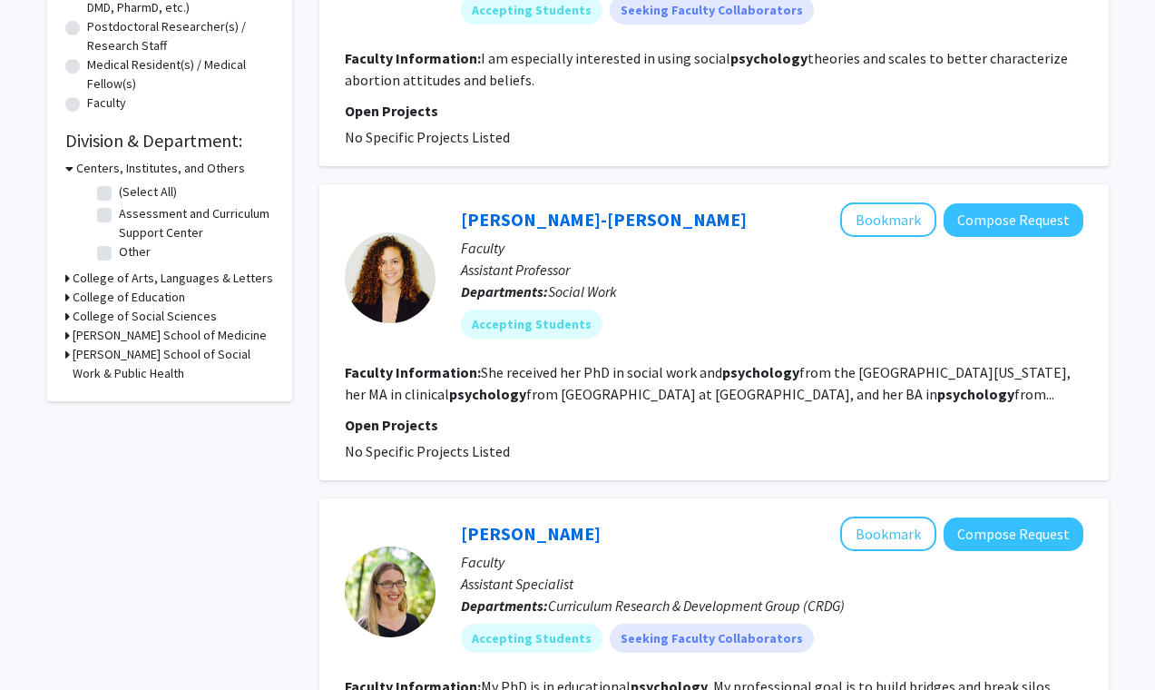
scroll to position [436, 0]
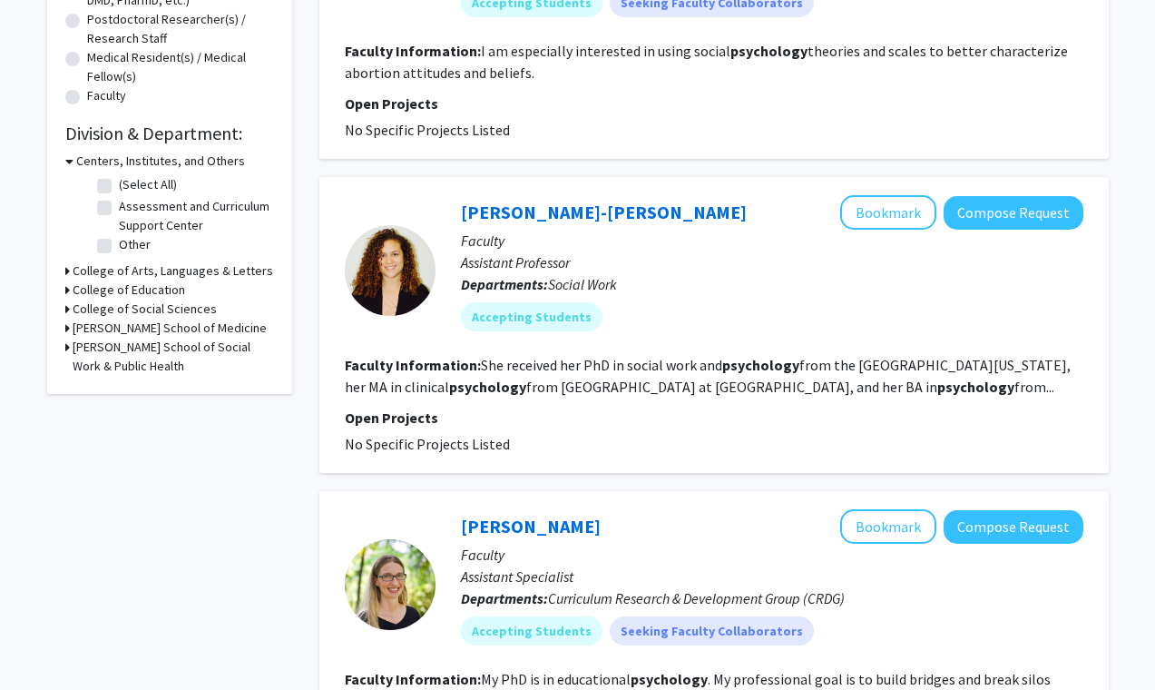
click at [410, 417] on p "Open Projects" at bounding box center [714, 417] width 739 height 22
click at [535, 213] on link "[PERSON_NAME]-[PERSON_NAME]" at bounding box center [604, 212] width 286 height 23
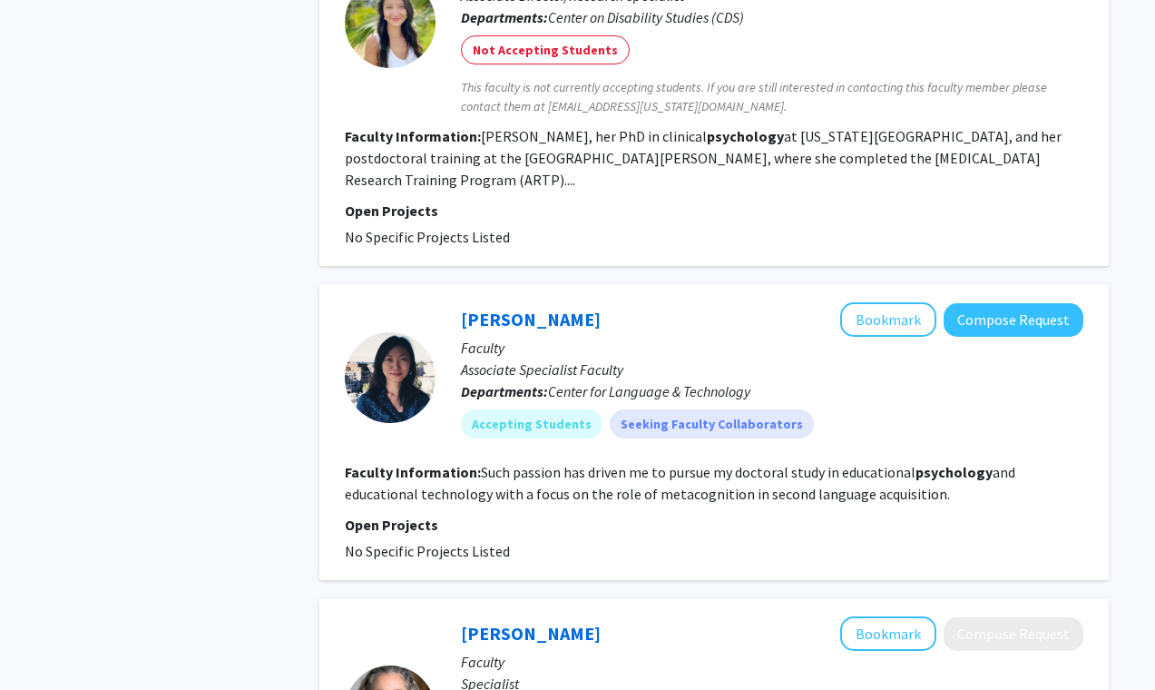
scroll to position [3130, 0]
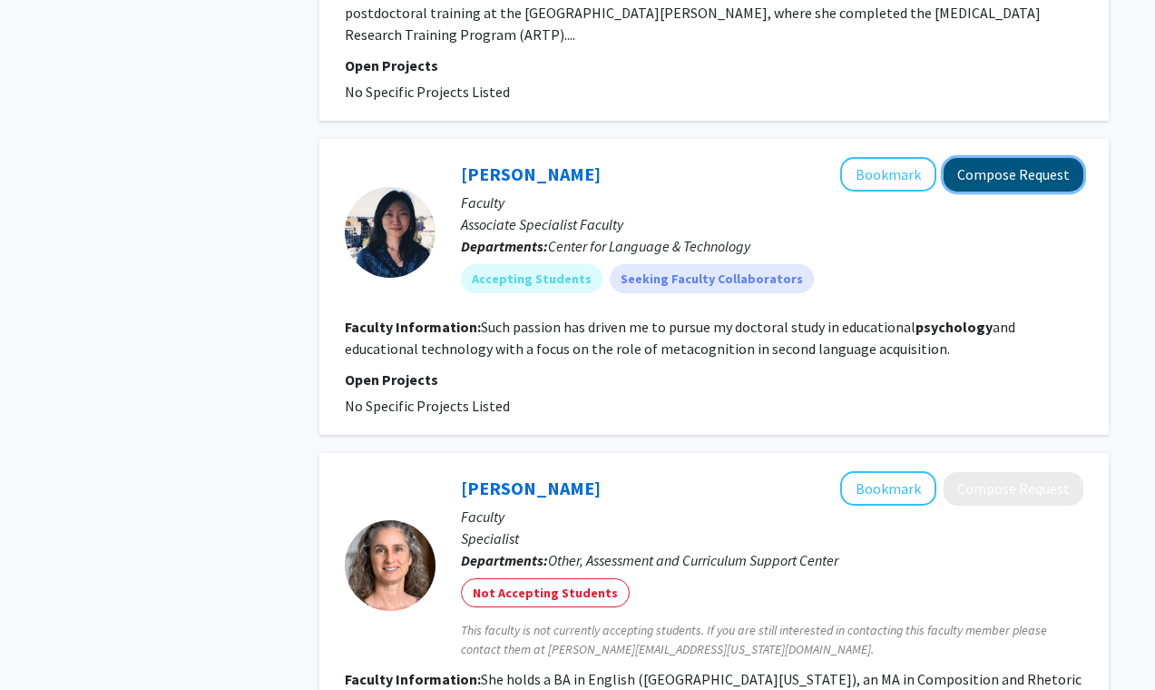
click at [1013, 158] on button "Compose Request" at bounding box center [1014, 175] width 140 height 34
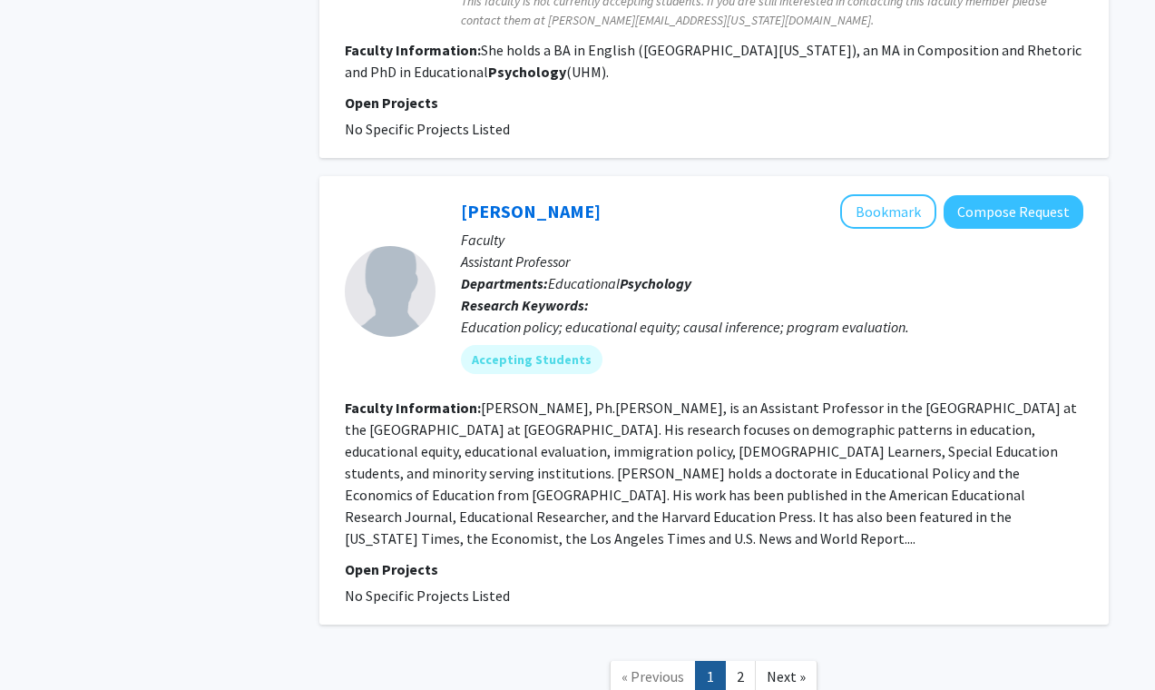
scroll to position [3777, 0]
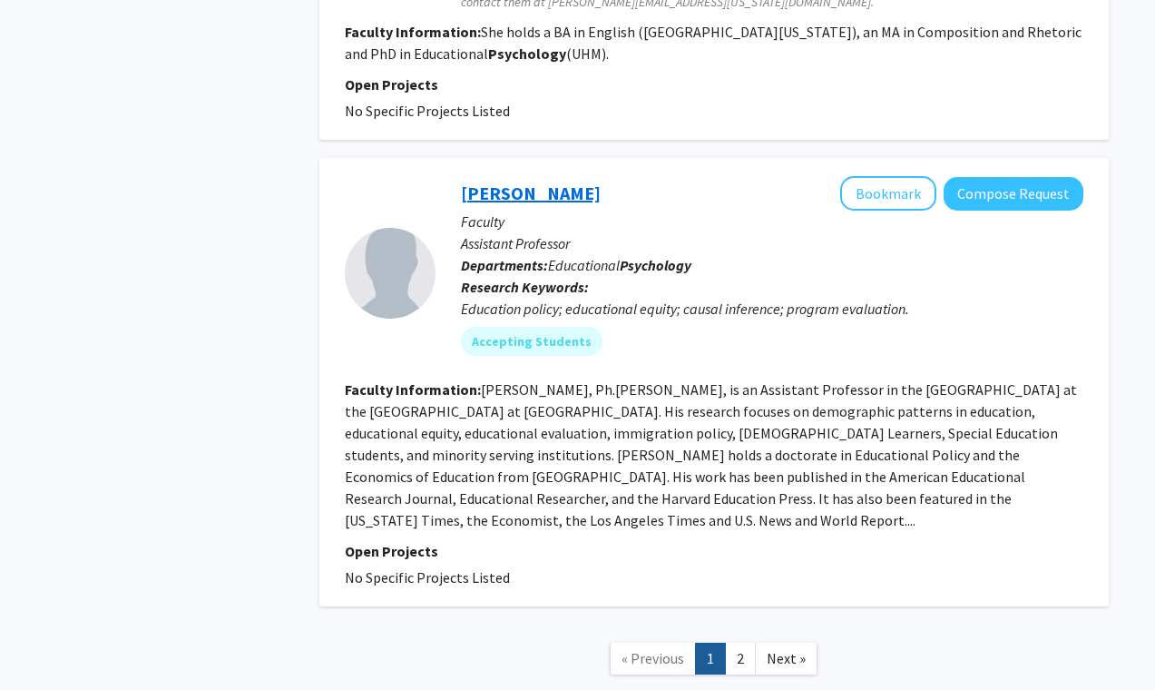
click at [530, 181] on link "[PERSON_NAME]" at bounding box center [531, 192] width 140 height 23
